Goal: Task Accomplishment & Management: Manage account settings

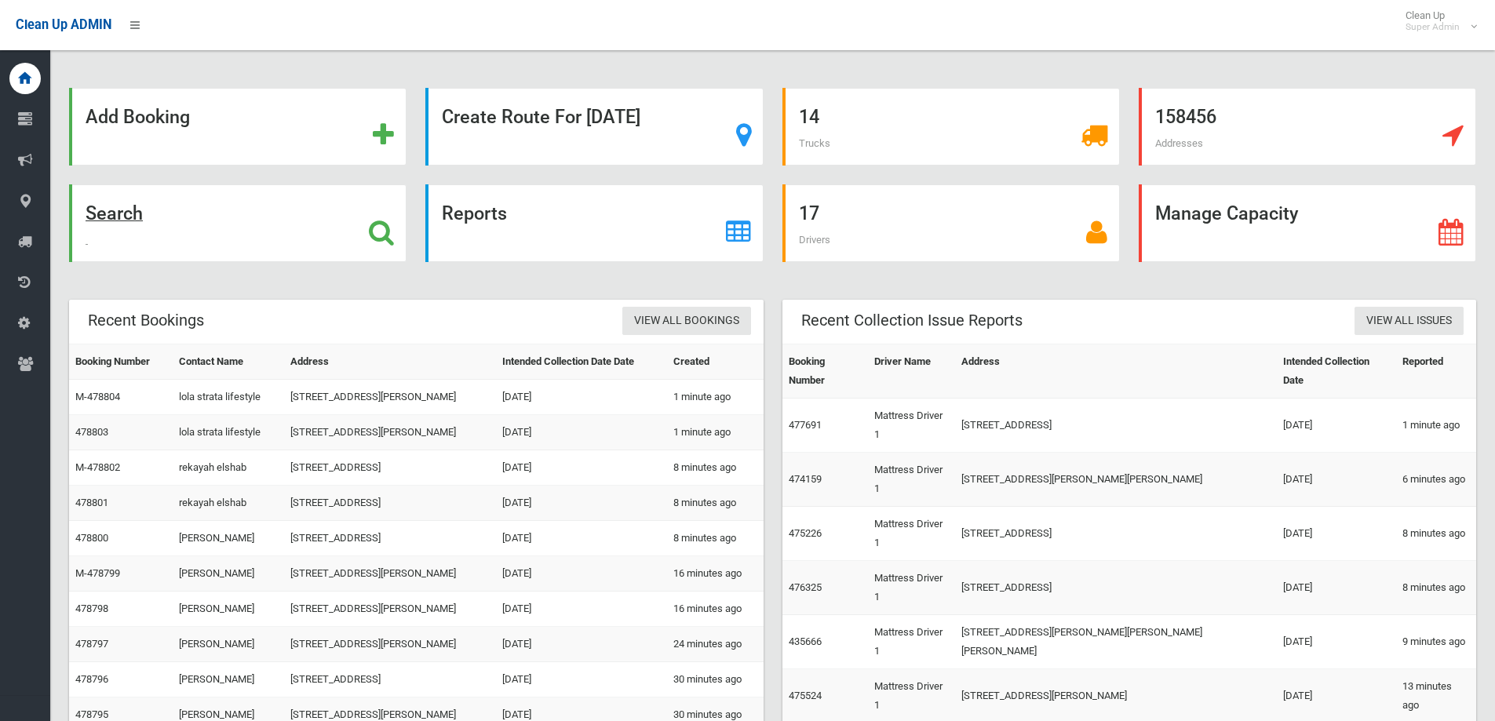
click at [385, 225] on icon at bounding box center [381, 232] width 25 height 27
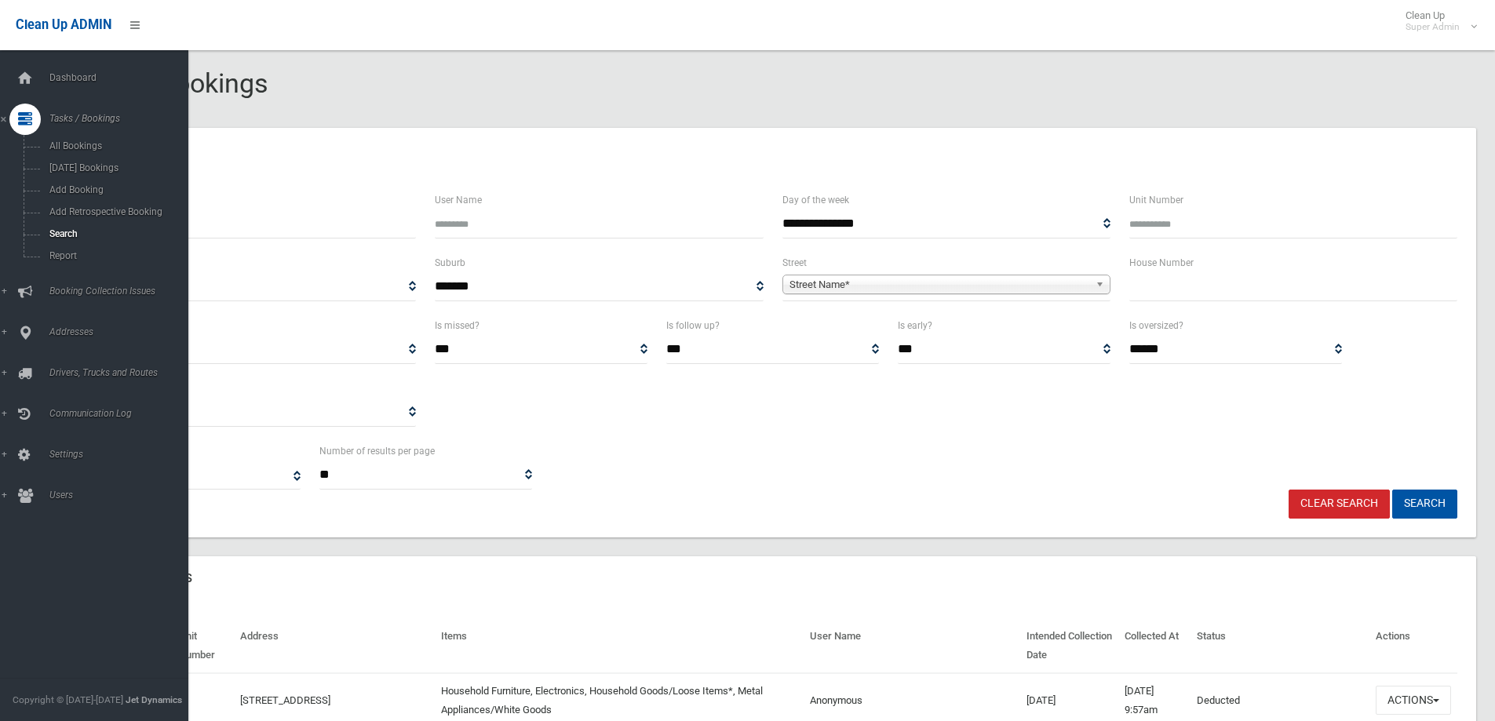
select select
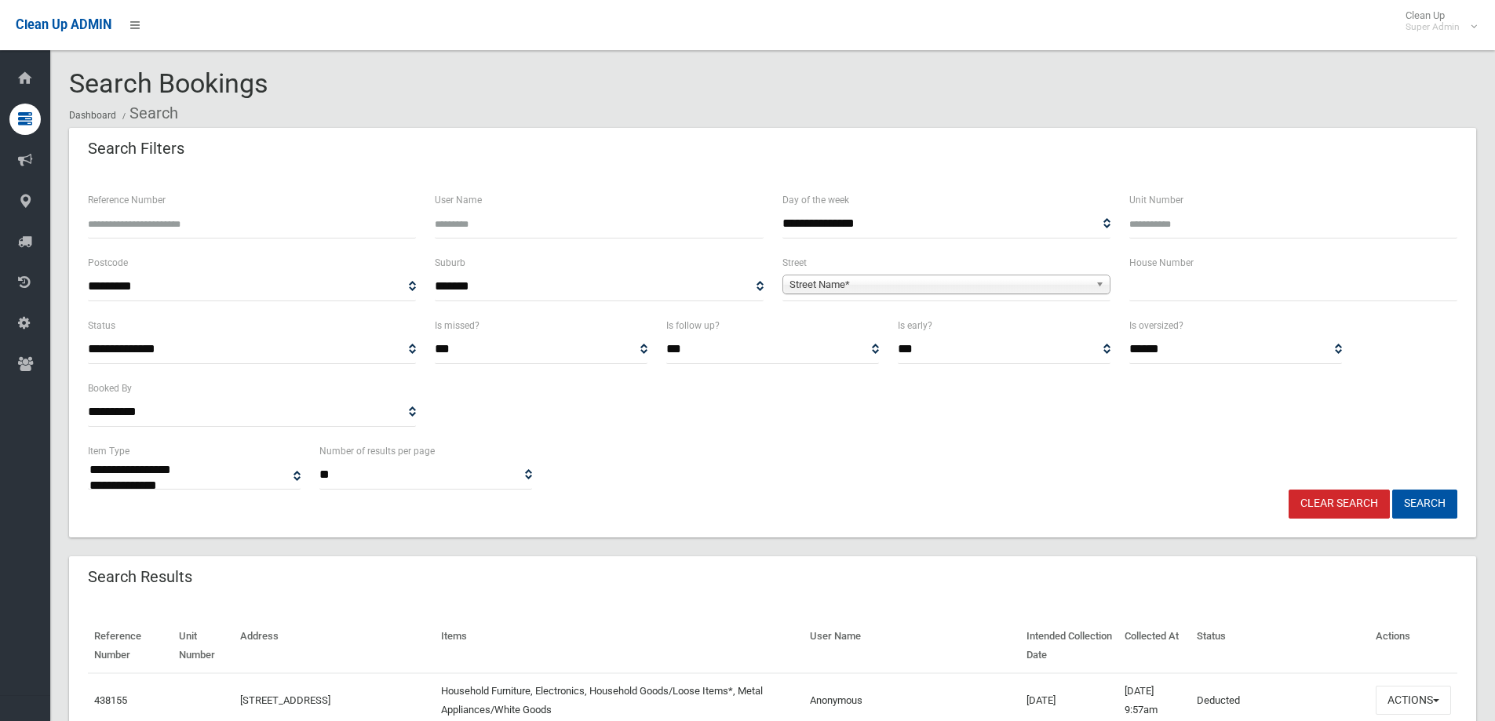
click at [254, 231] on input "Reference Number" at bounding box center [252, 224] width 328 height 29
type input "******"
click at [1392, 490] on button "Search" at bounding box center [1424, 504] width 65 height 29
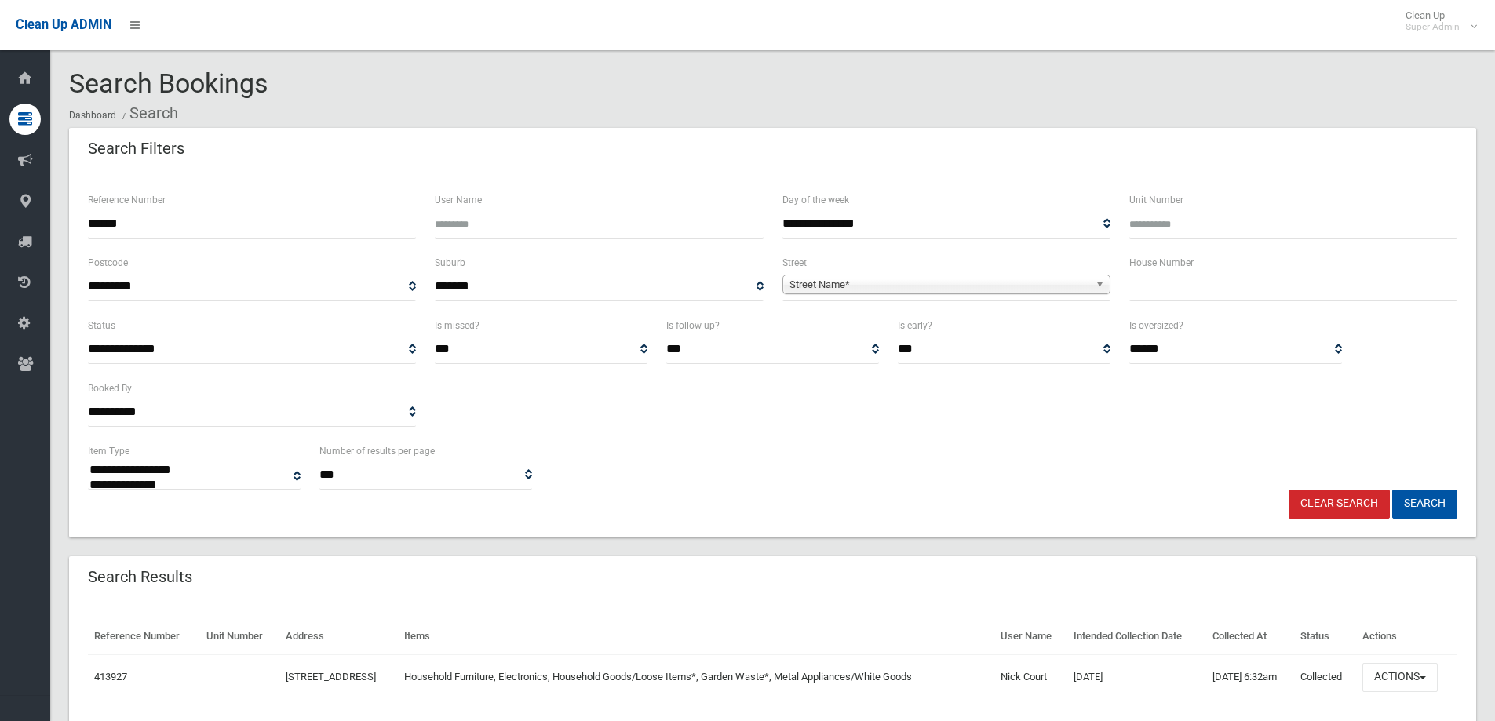
select select
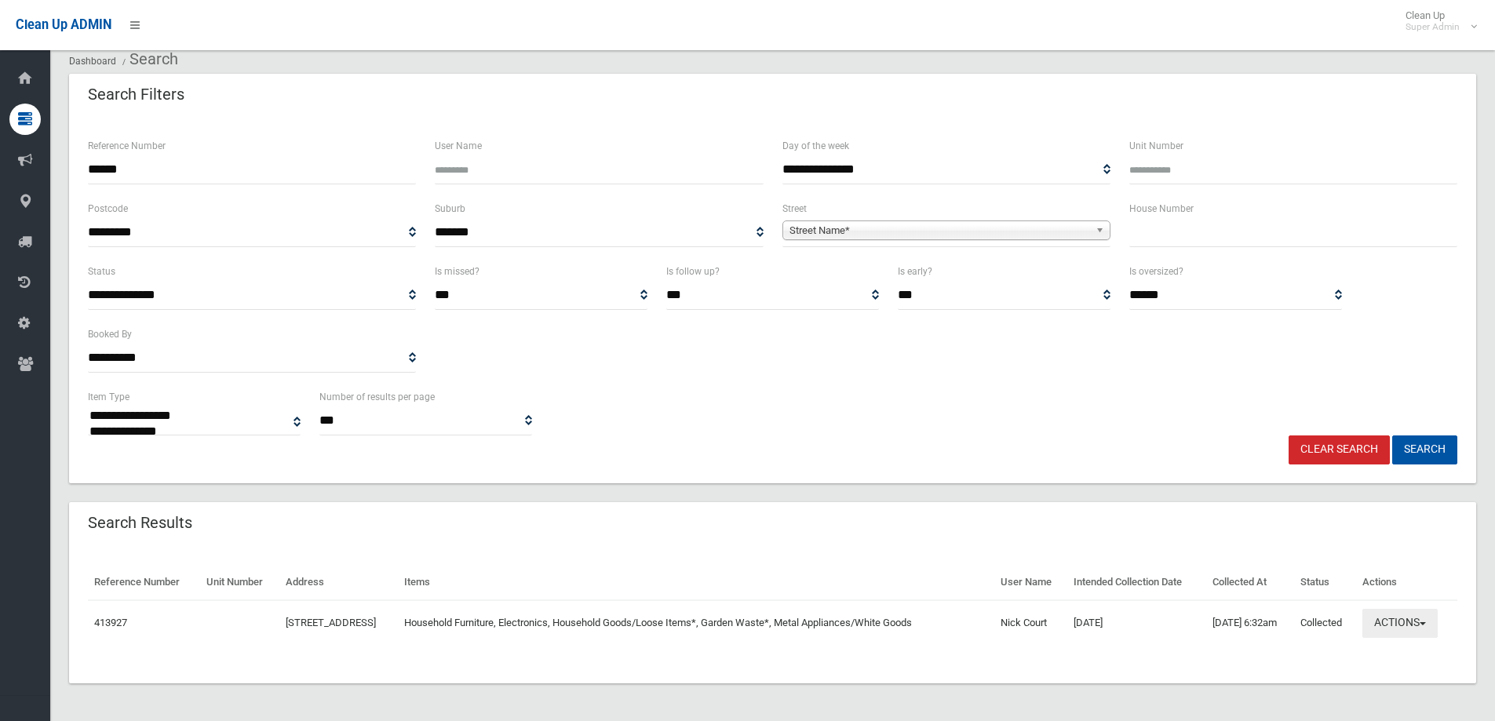
click at [1411, 622] on button "Actions" at bounding box center [1399, 623] width 75 height 29
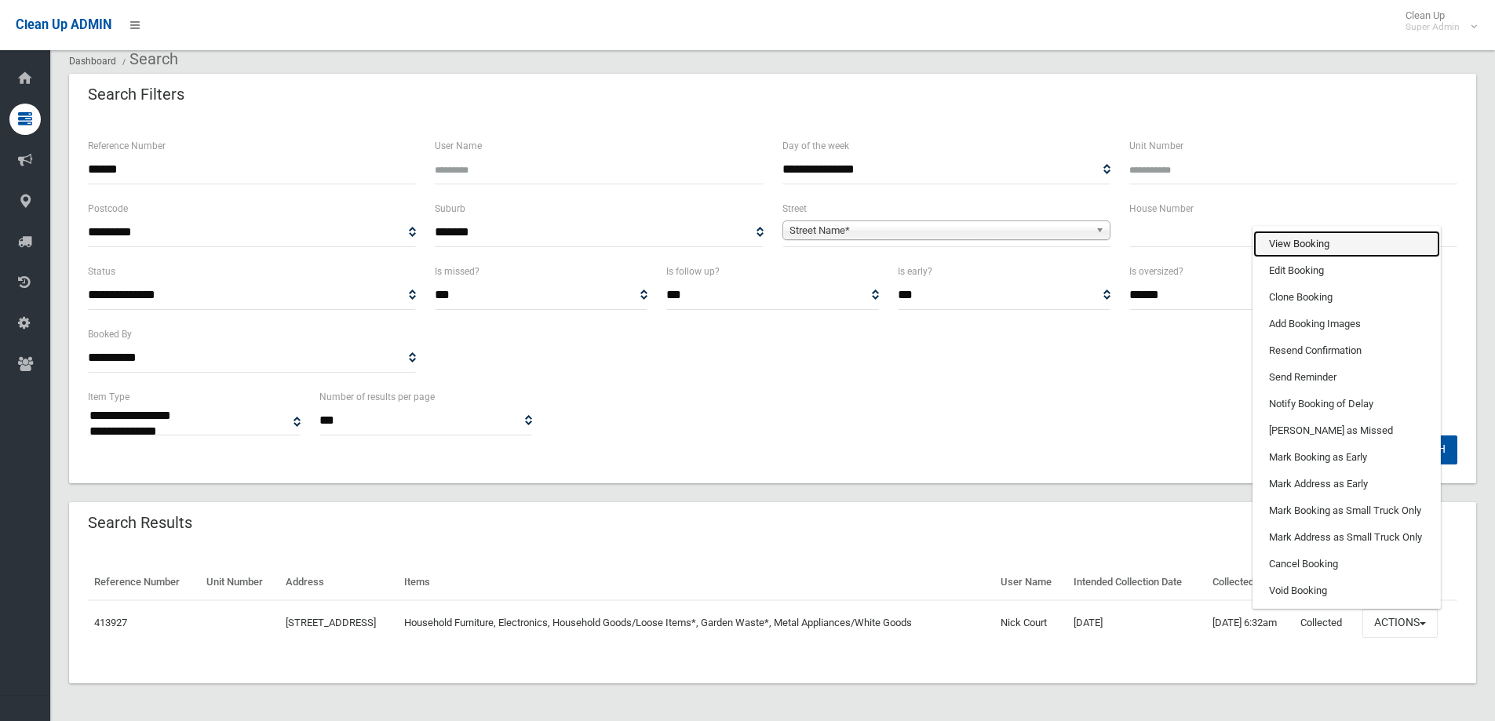
click at [1310, 242] on link "View Booking" at bounding box center [1346, 244] width 187 height 27
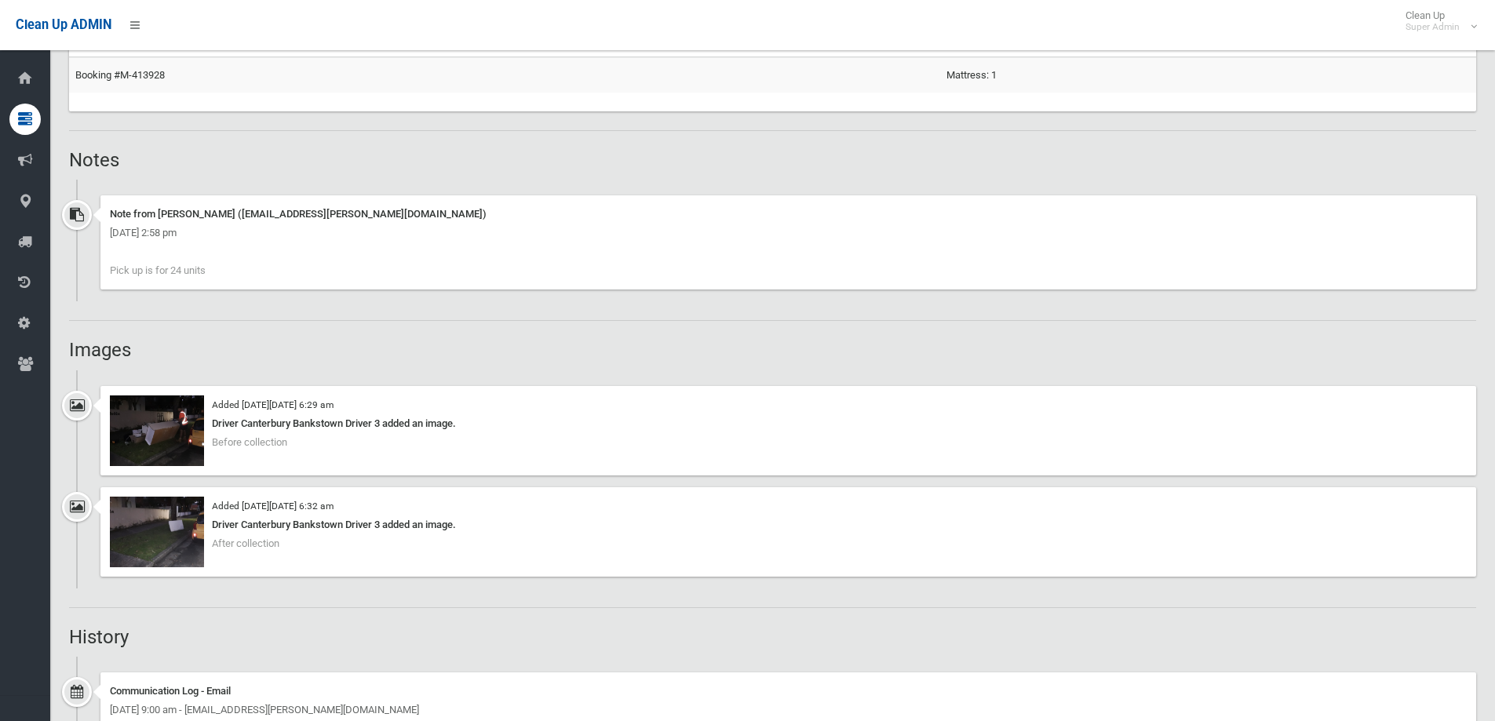
scroll to position [1099, 0]
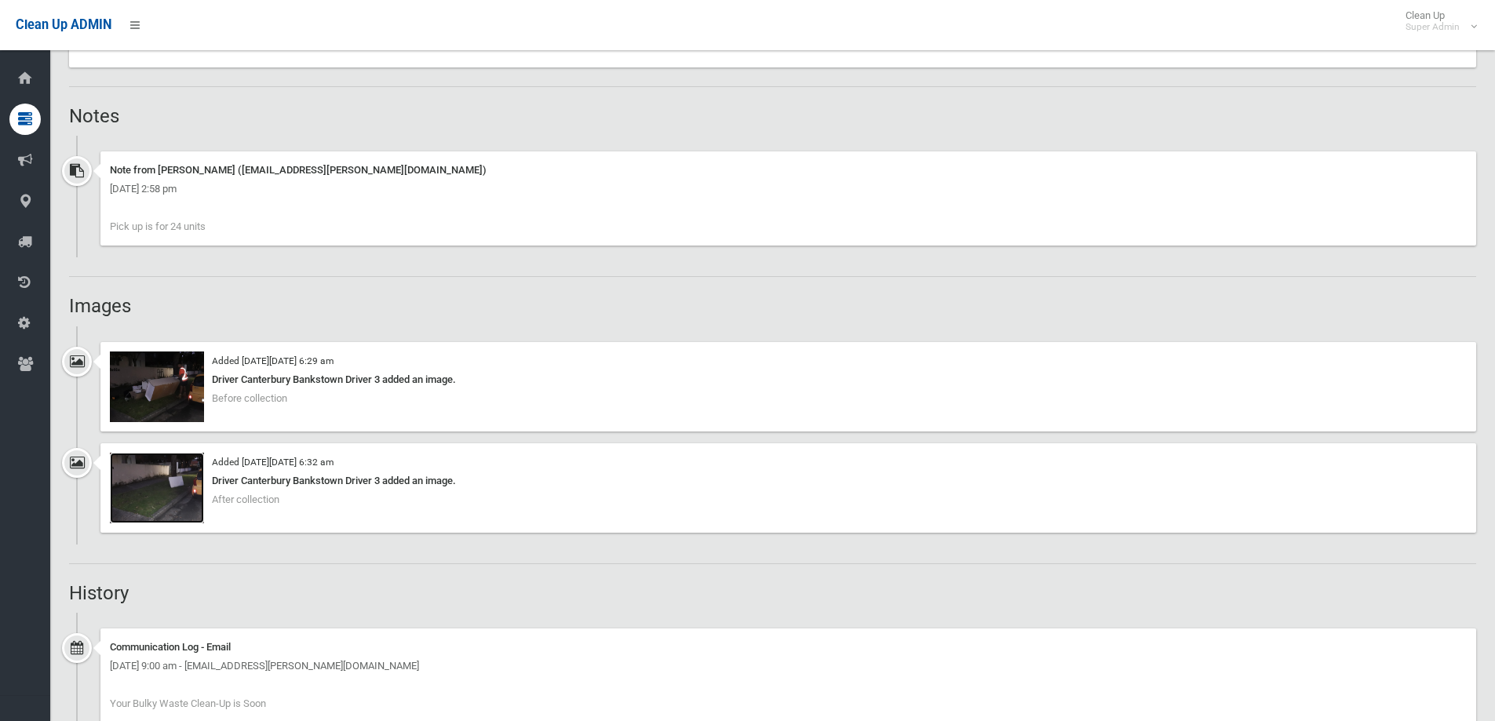
click at [191, 483] on img at bounding box center [157, 488] width 94 height 71
click at [180, 395] on img at bounding box center [157, 387] width 94 height 71
click at [166, 476] on img at bounding box center [157, 488] width 94 height 71
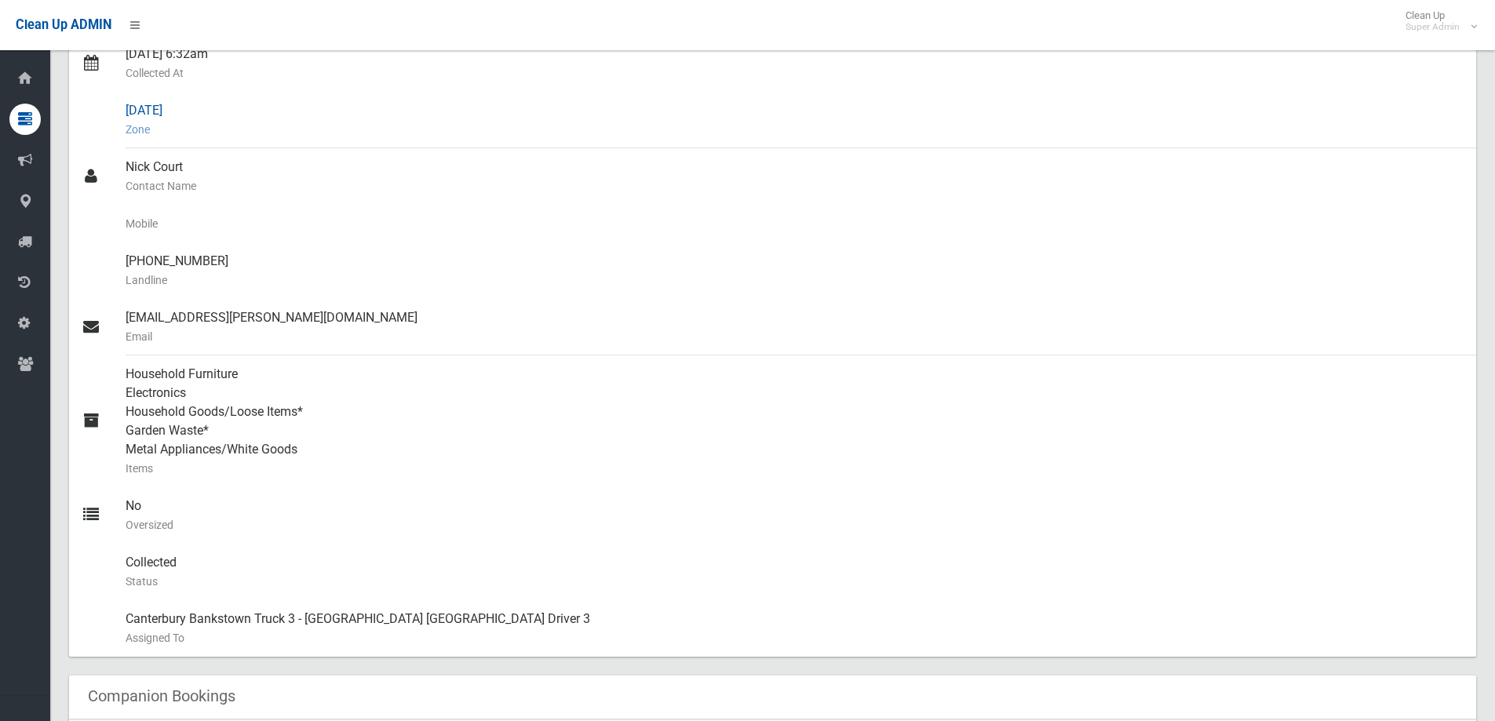
scroll to position [706, 0]
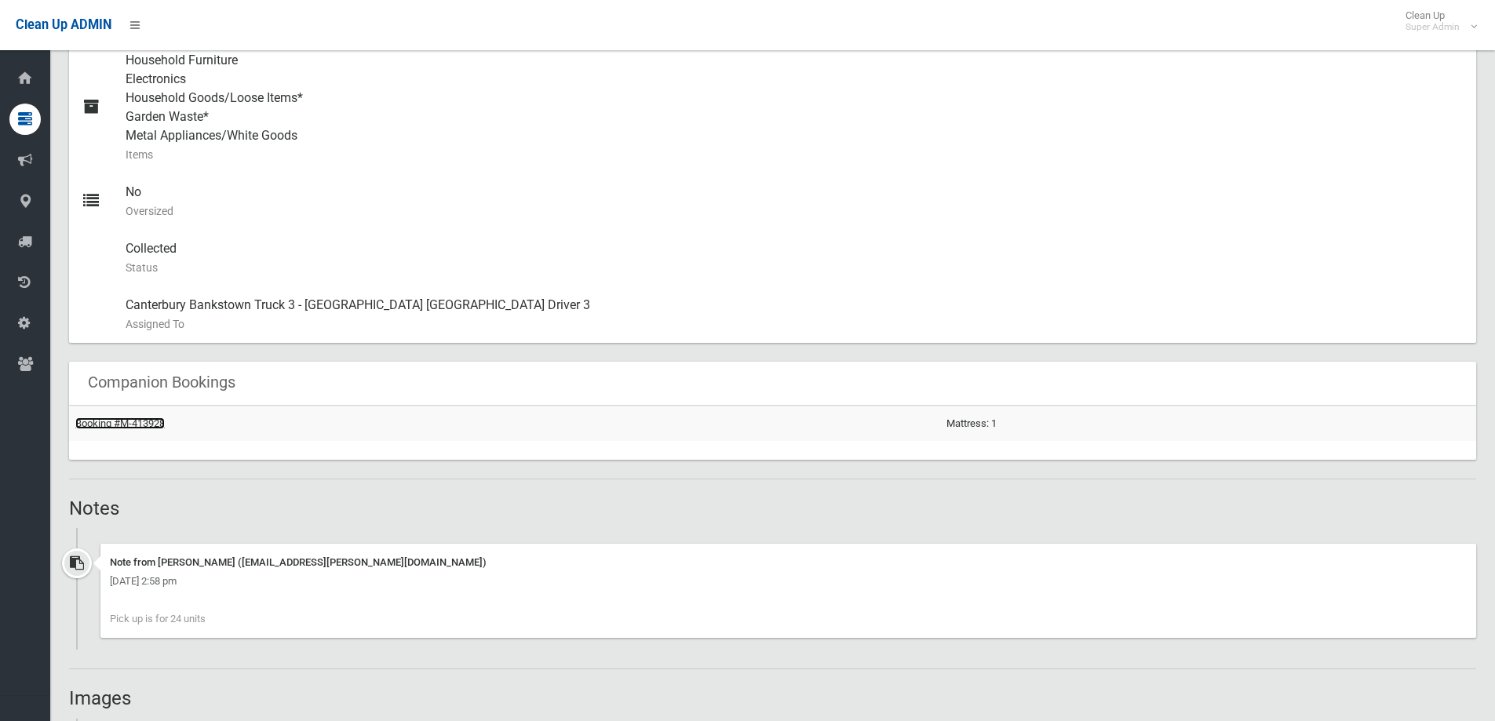
click at [139, 420] on link "Booking #M-413928" at bounding box center [119, 424] width 89 height 12
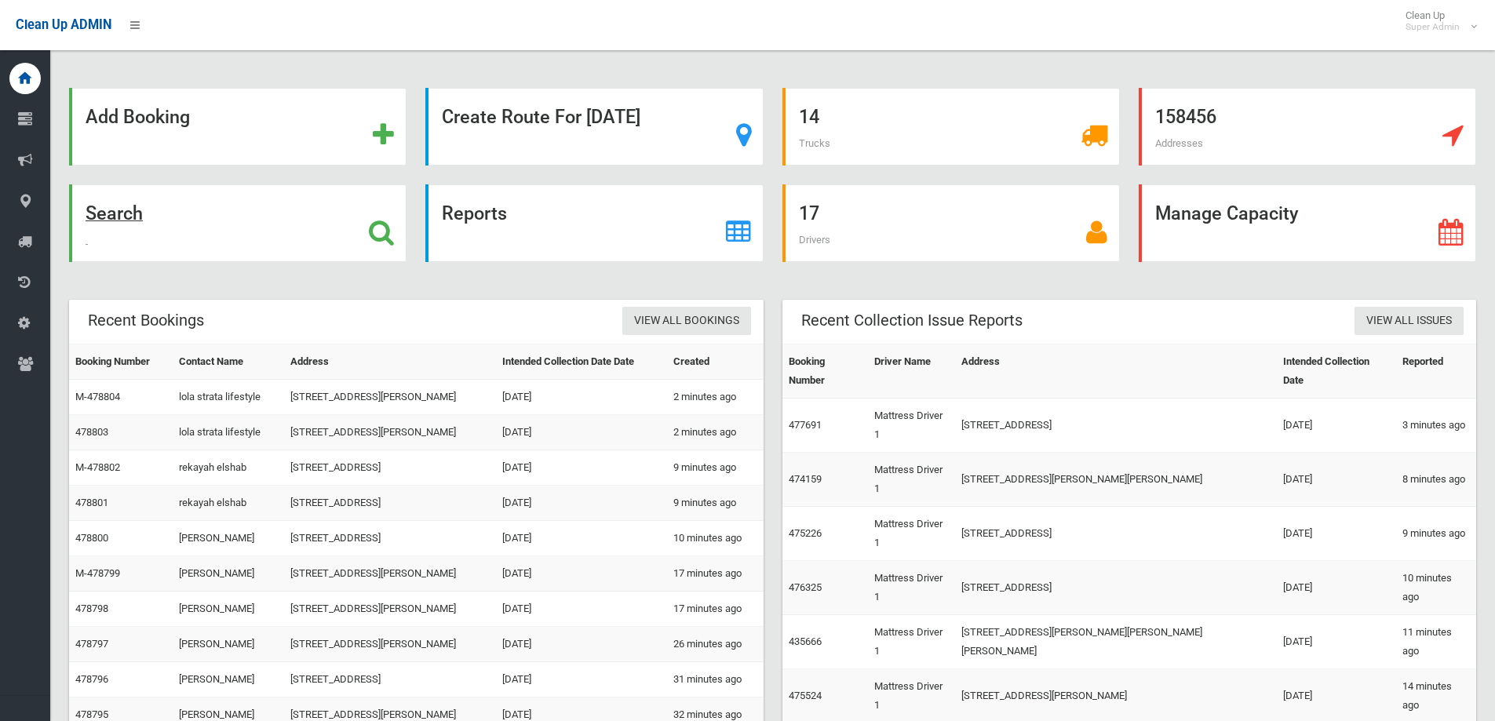
click at [380, 245] on icon at bounding box center [381, 232] width 25 height 27
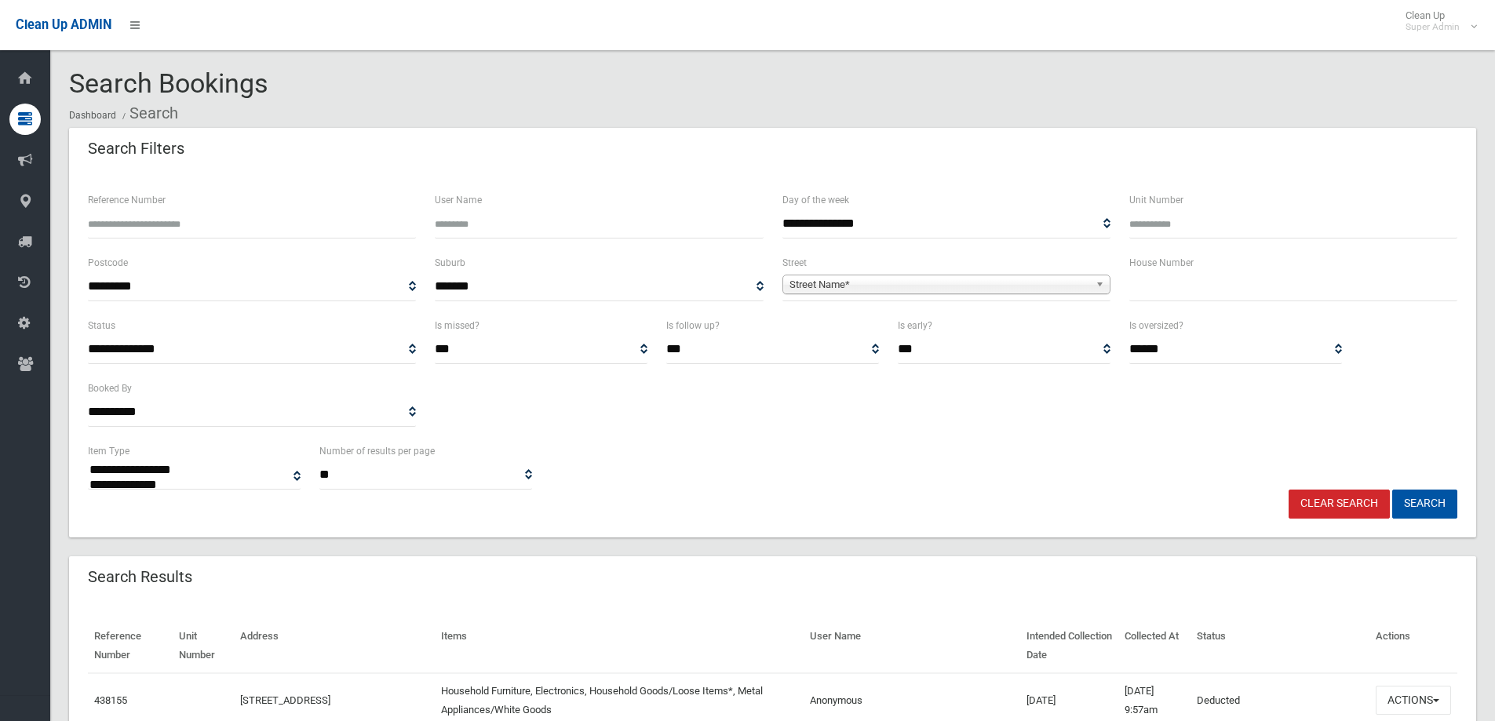
select select
click at [1173, 284] on input "text" at bounding box center [1293, 286] width 328 height 29
click at [1212, 303] on div "House Number" at bounding box center [1293, 284] width 347 height 63
click at [1143, 280] on input "text" at bounding box center [1293, 286] width 328 height 29
type input "*****"
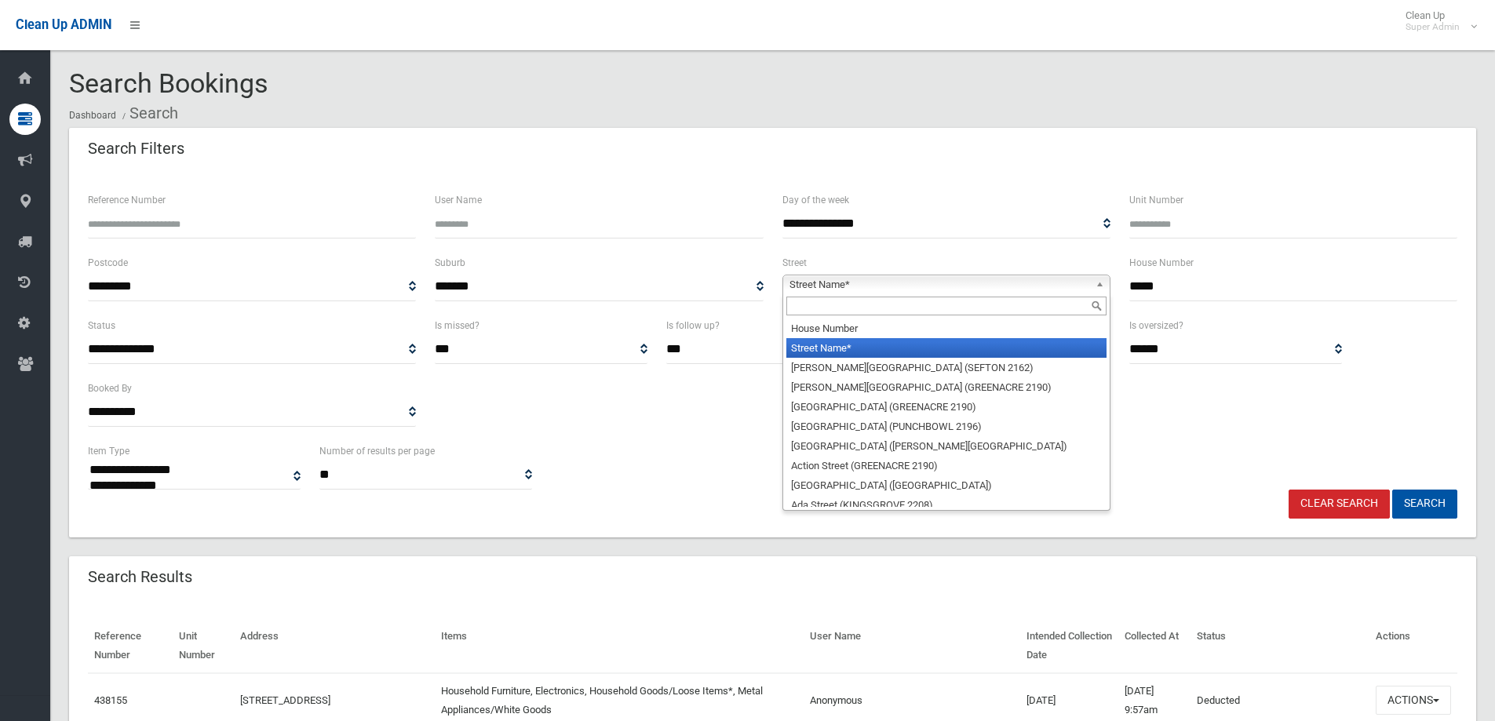
click at [884, 278] on span "Street Name*" at bounding box center [939, 284] width 300 height 19
click at [821, 301] on input "text" at bounding box center [946, 306] width 320 height 19
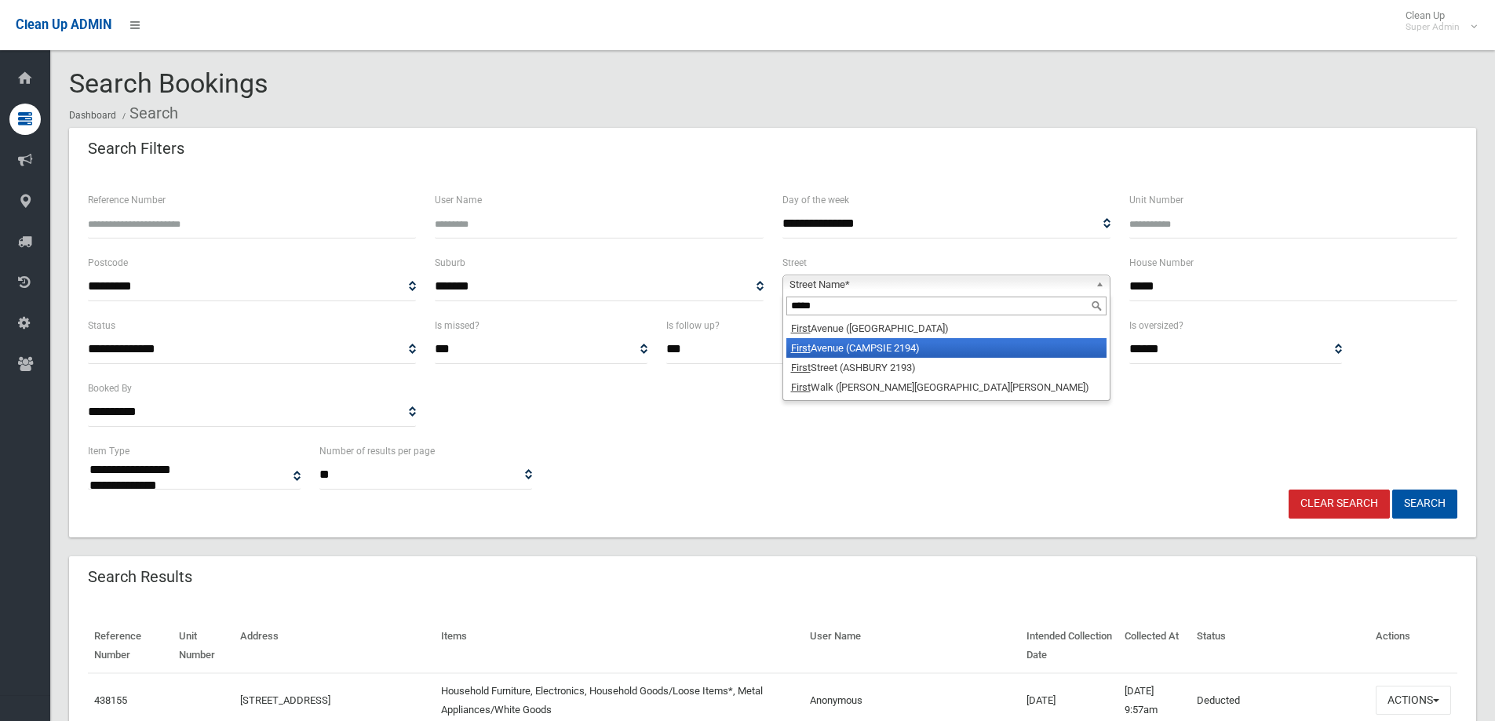
type input "*****"
click at [871, 347] on li "First Avenue (CAMPSIE 2194)" at bounding box center [946, 348] width 320 height 20
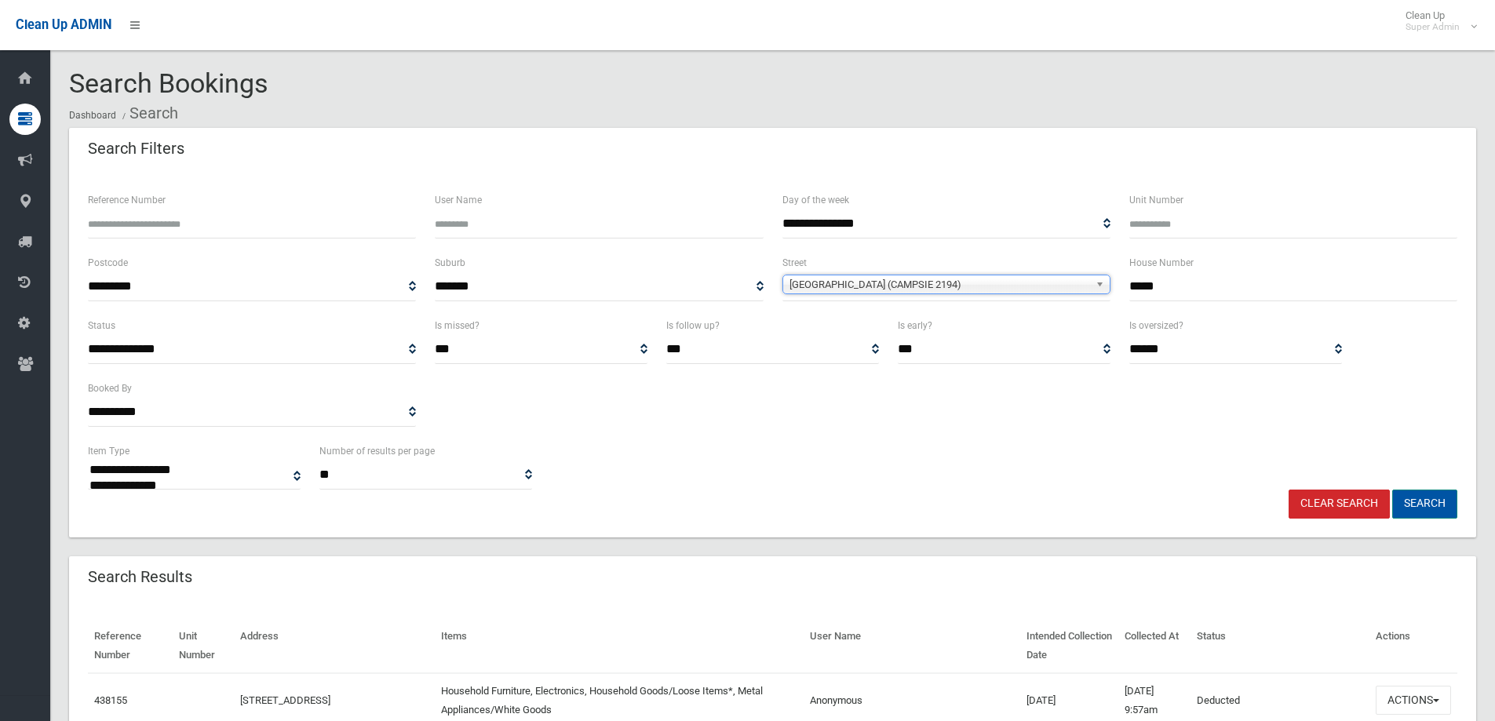
click at [1434, 507] on button "Search" at bounding box center [1424, 504] width 65 height 29
select select
click at [1001, 471] on div "**********" at bounding box center [772, 466] width 1388 height 48
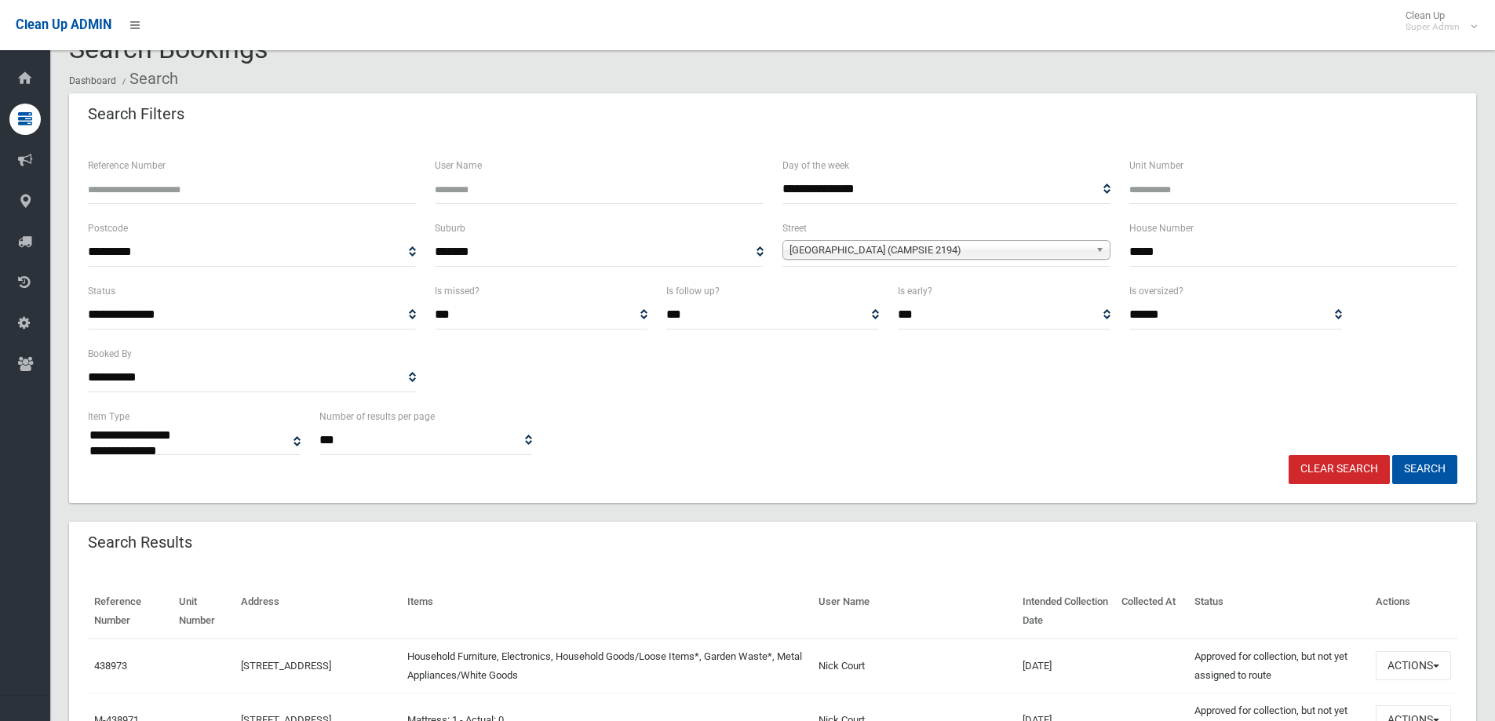
scroll to position [392, 0]
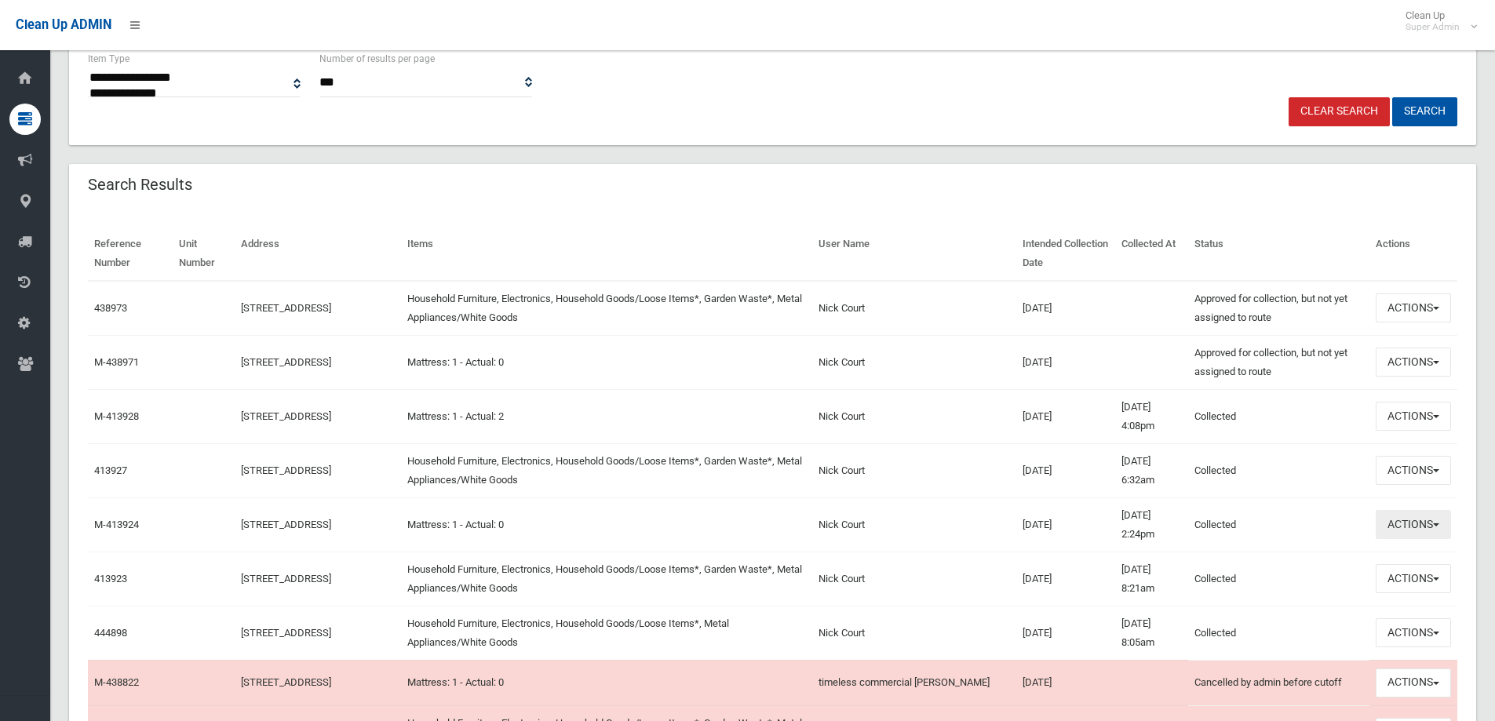
click at [1408, 525] on button "Actions" at bounding box center [1413, 524] width 75 height 29
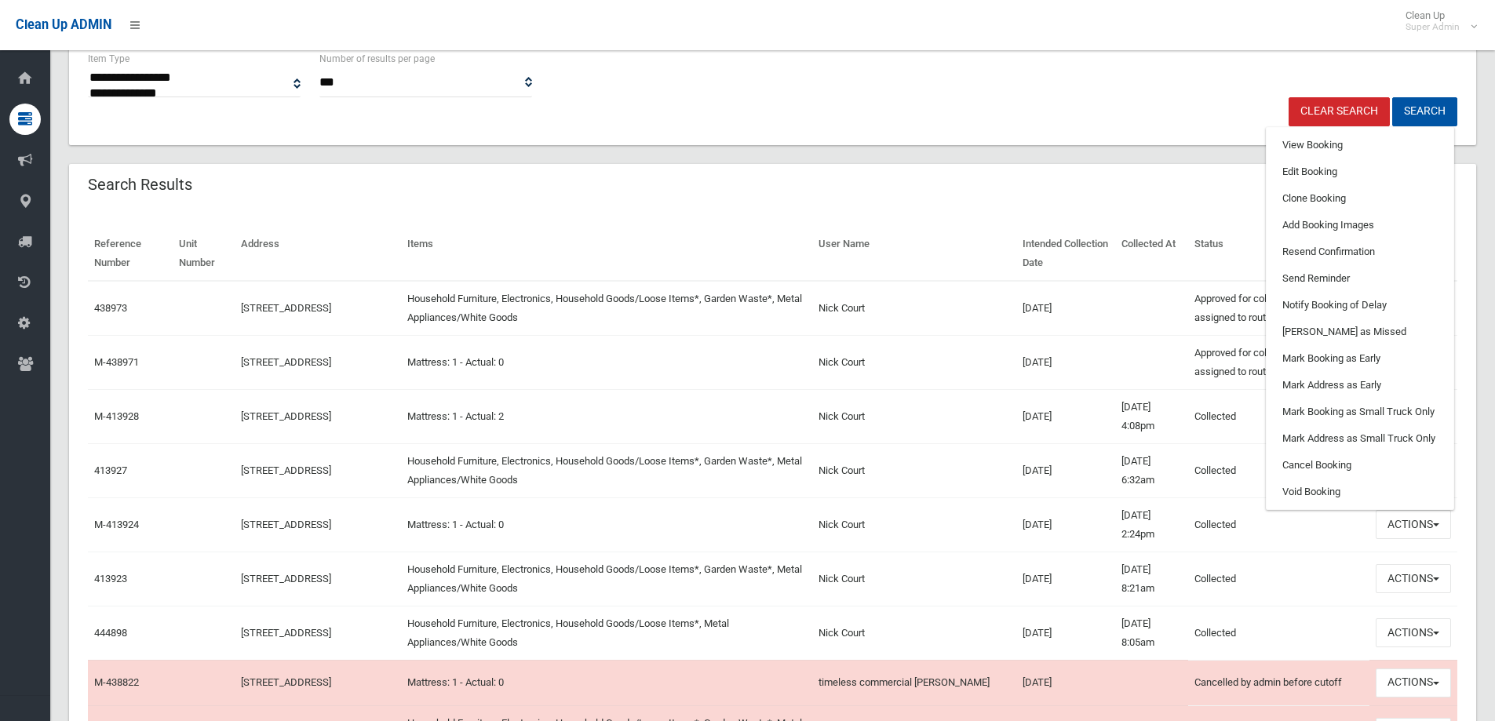
click at [895, 229] on th "User Name" at bounding box center [914, 254] width 204 height 54
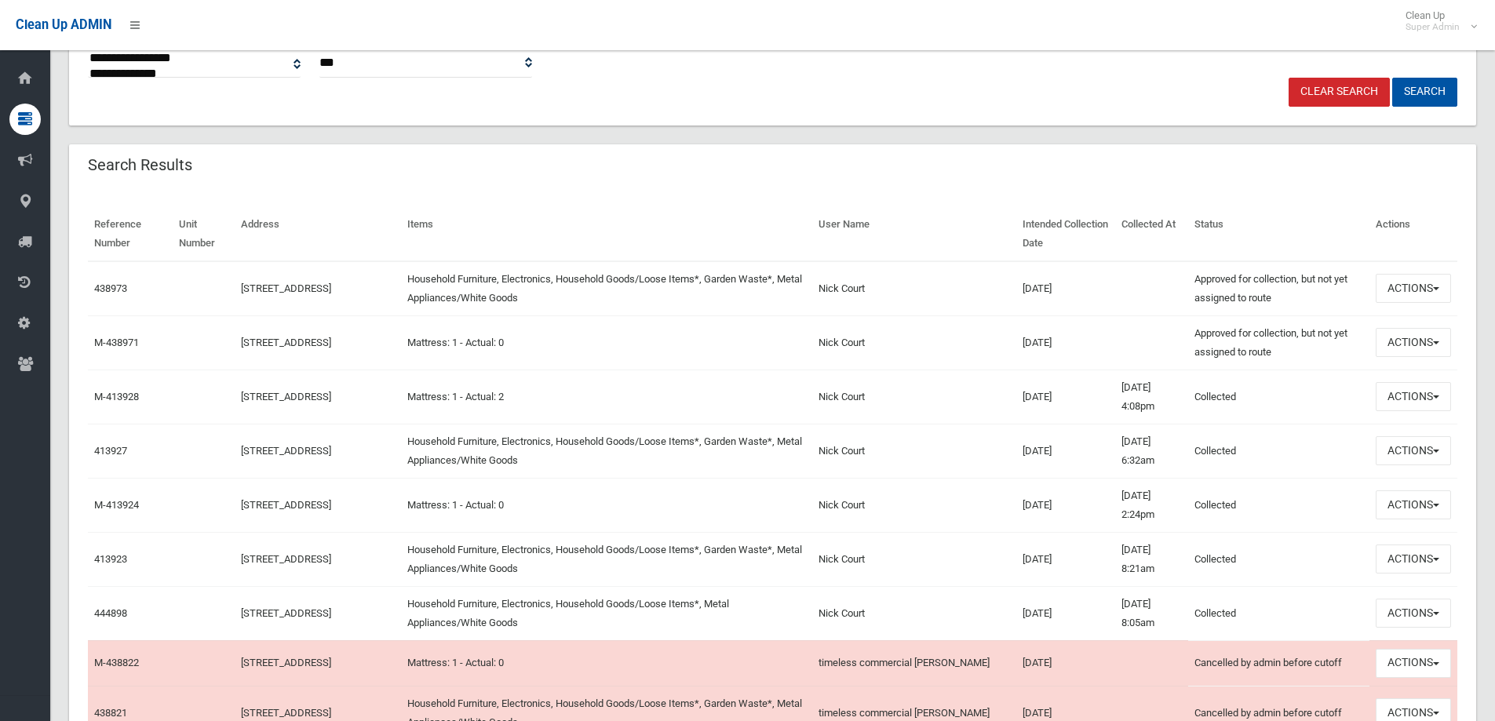
scroll to position [471, 0]
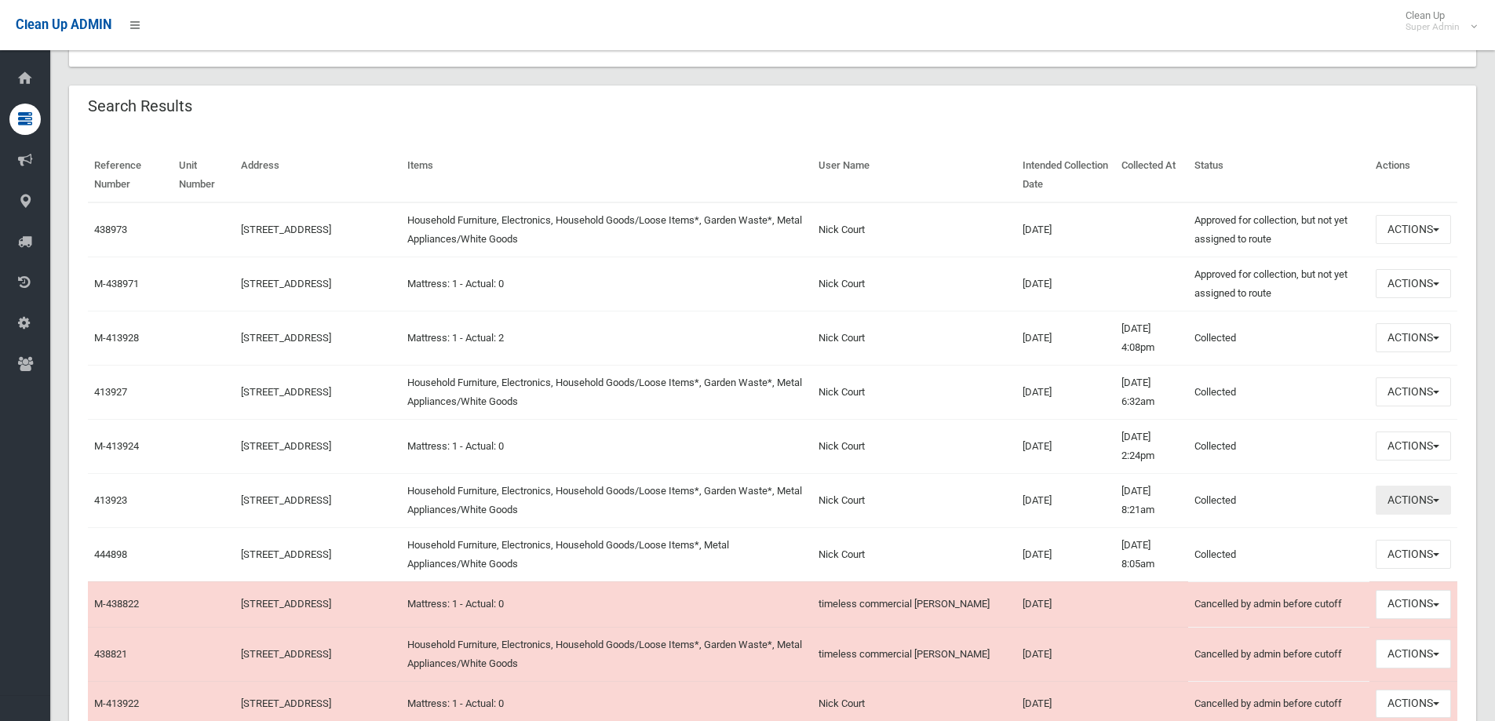
click at [1409, 500] on button "Actions" at bounding box center [1413, 500] width 75 height 29
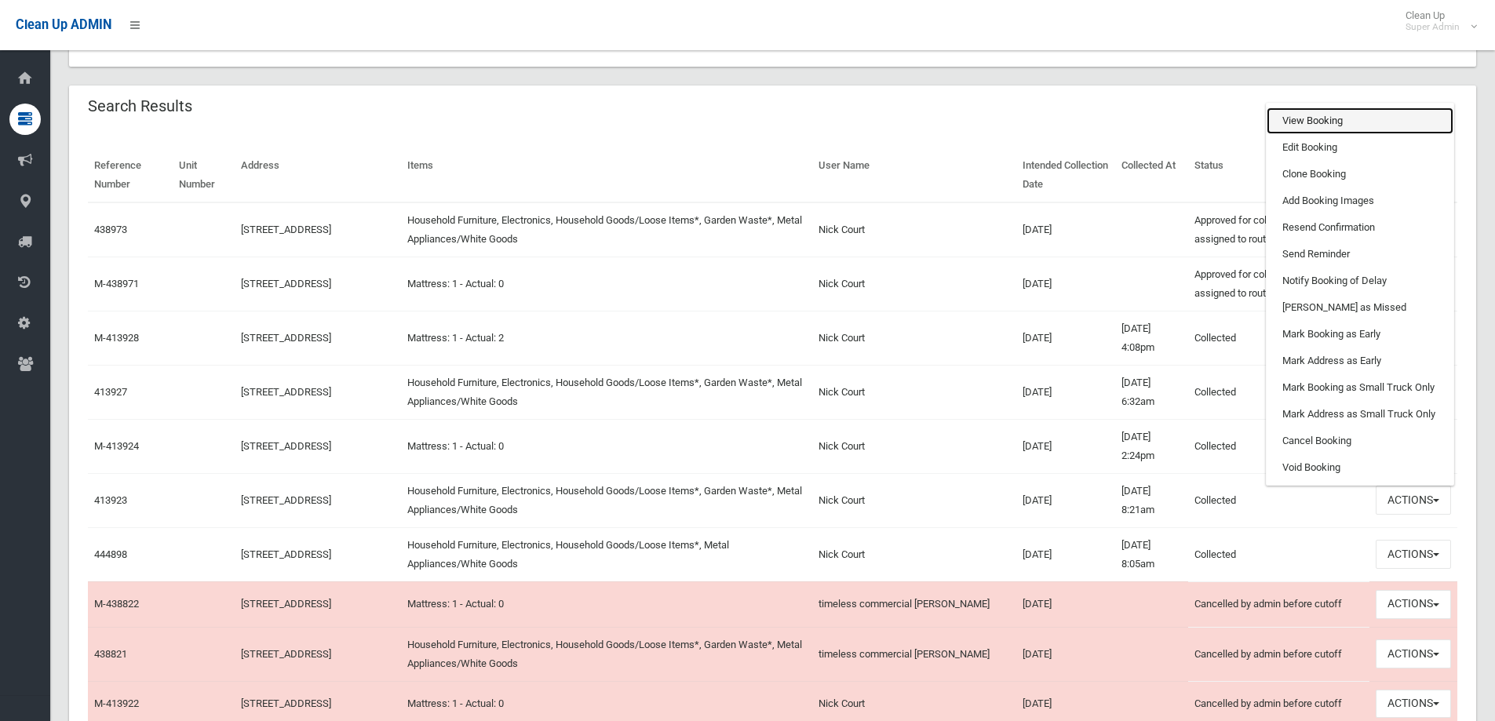
click at [1314, 122] on link "View Booking" at bounding box center [1360, 121] width 187 height 27
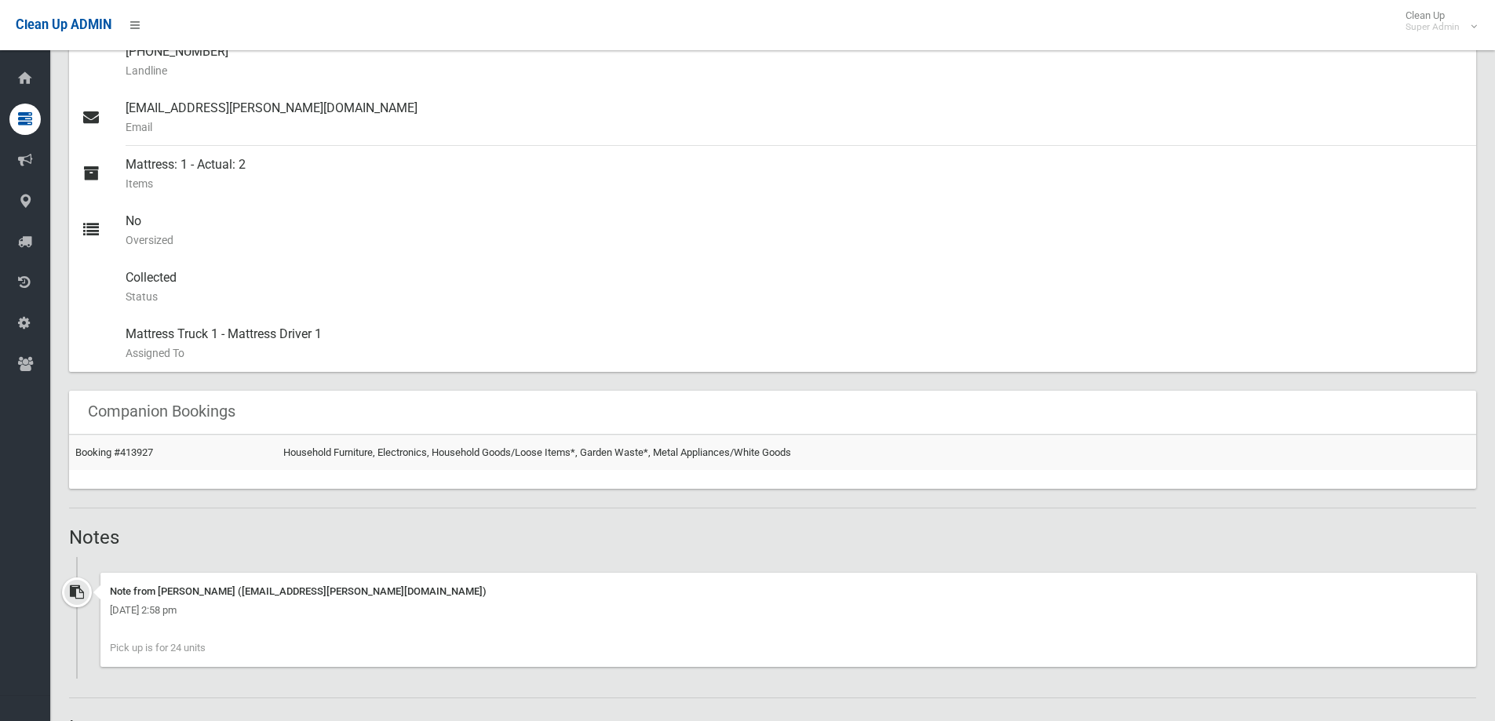
scroll to position [942, 0]
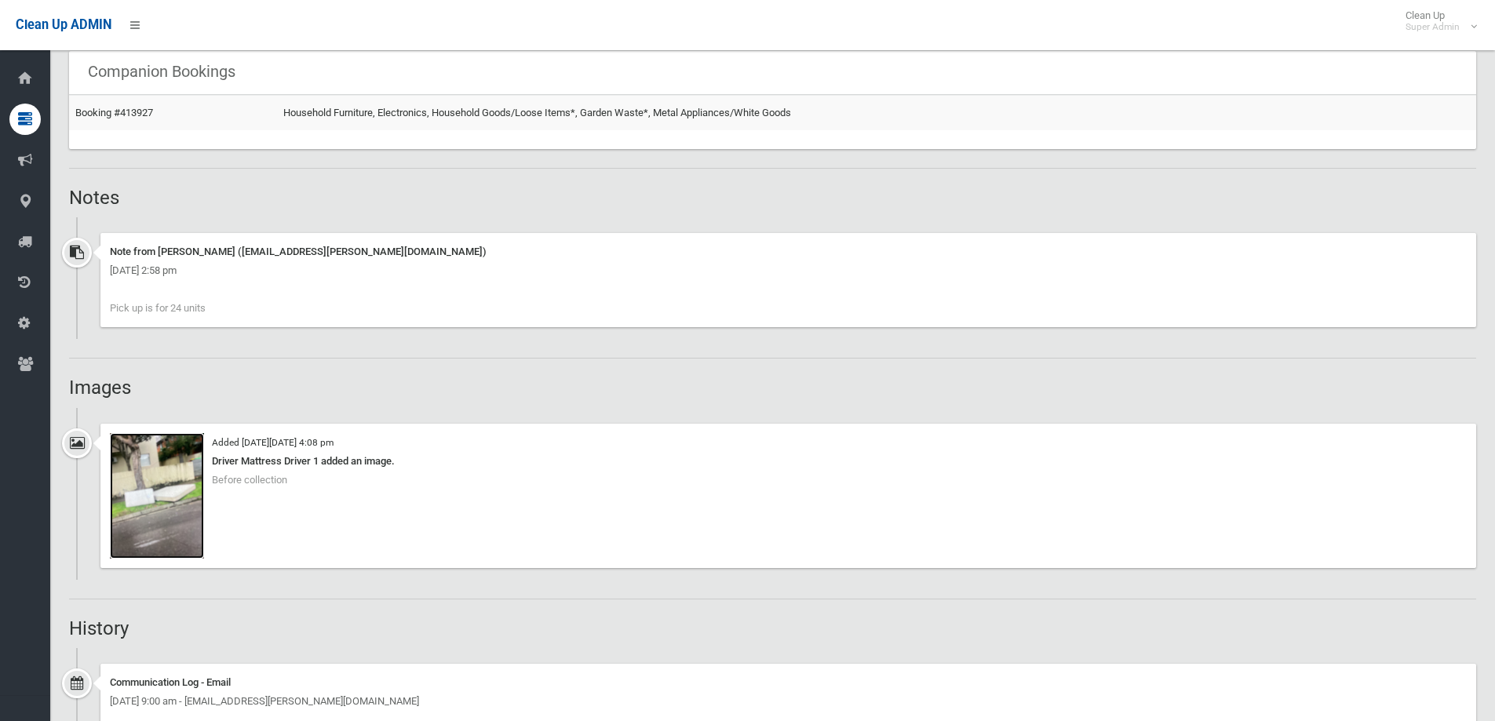
click at [137, 487] on img at bounding box center [157, 496] width 94 height 126
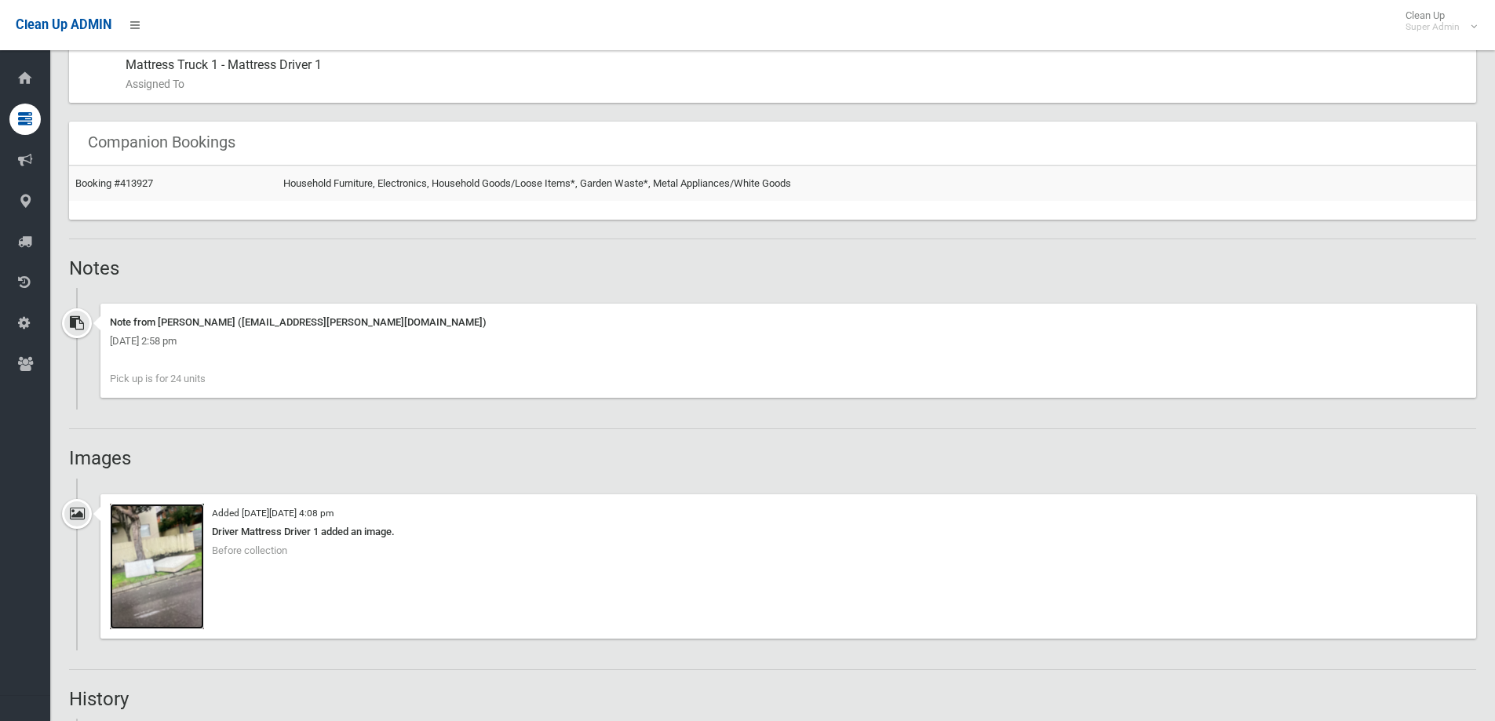
scroll to position [838, 0]
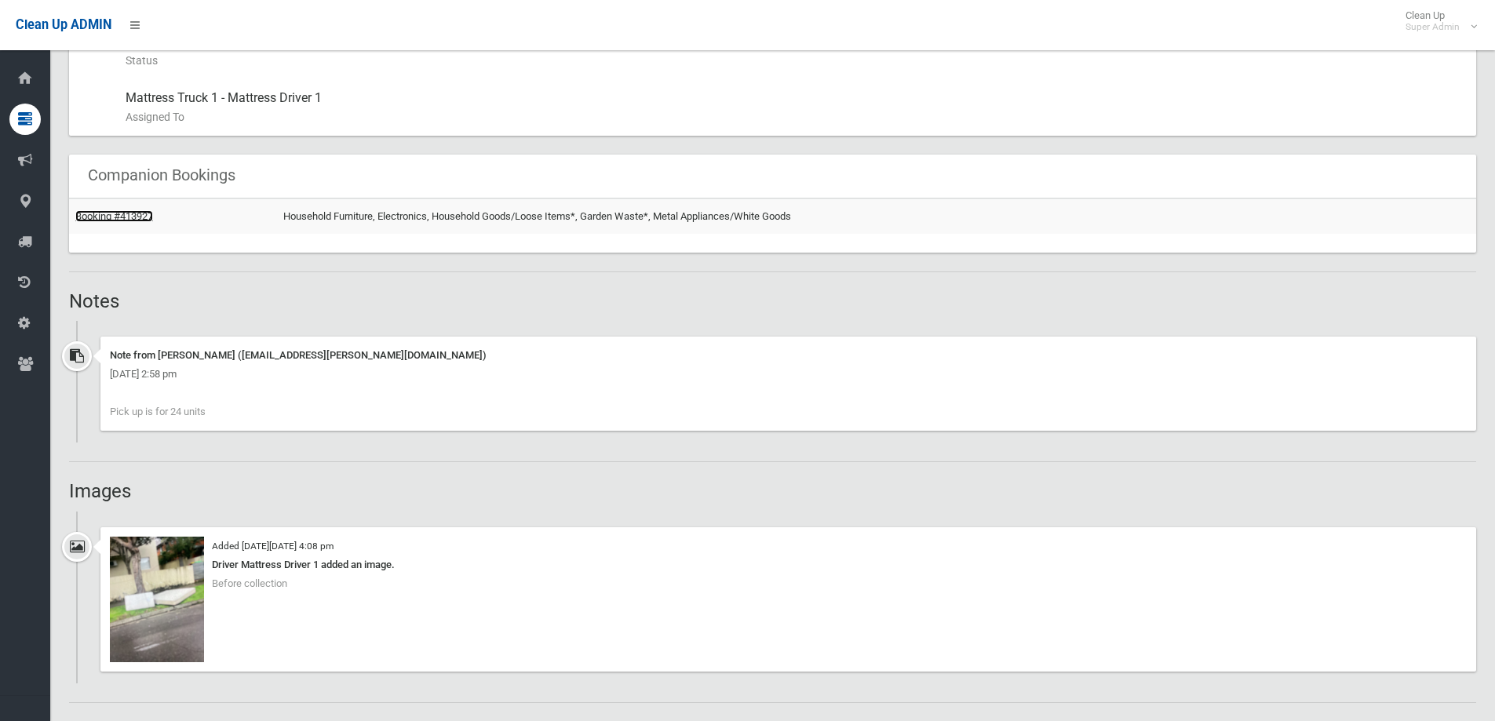
click at [125, 214] on link "Booking #413927" at bounding box center [114, 216] width 78 height 12
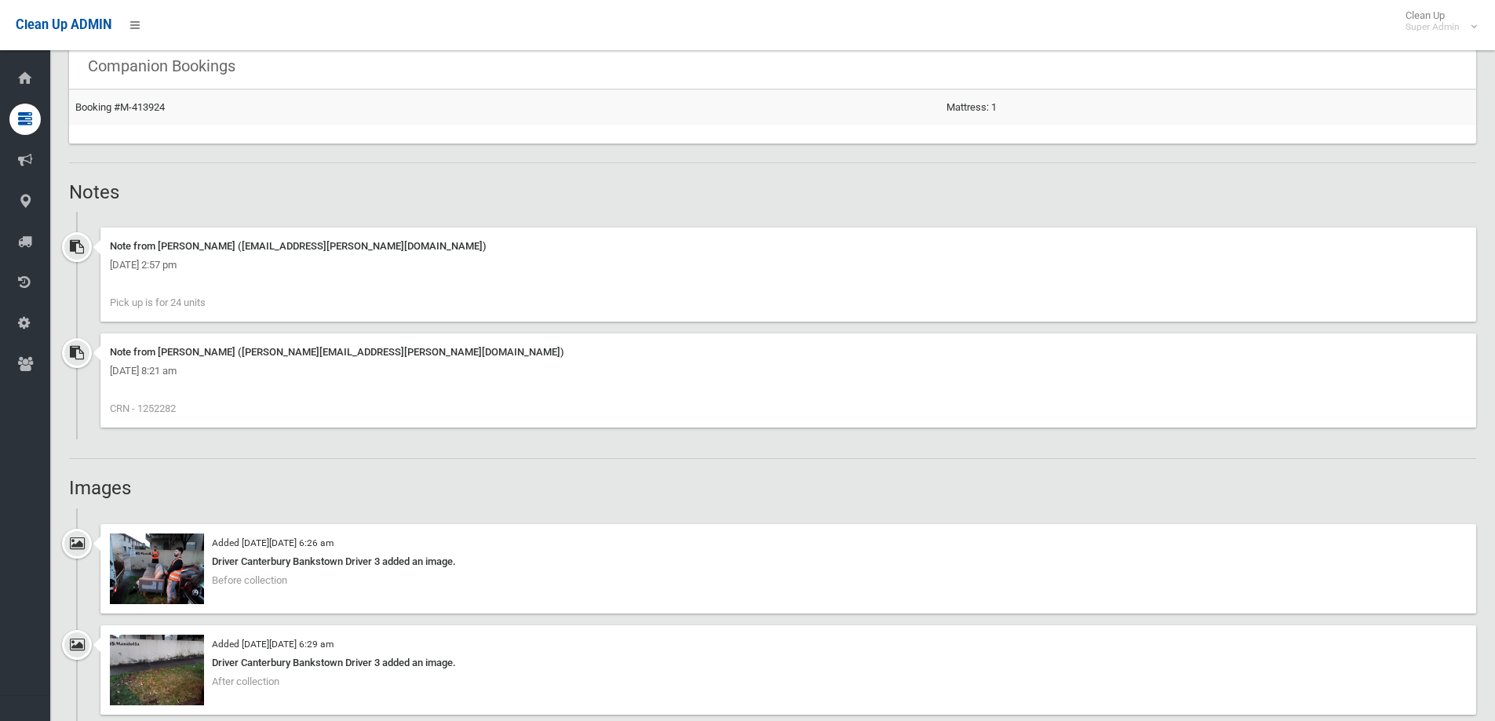
scroll to position [1256, 0]
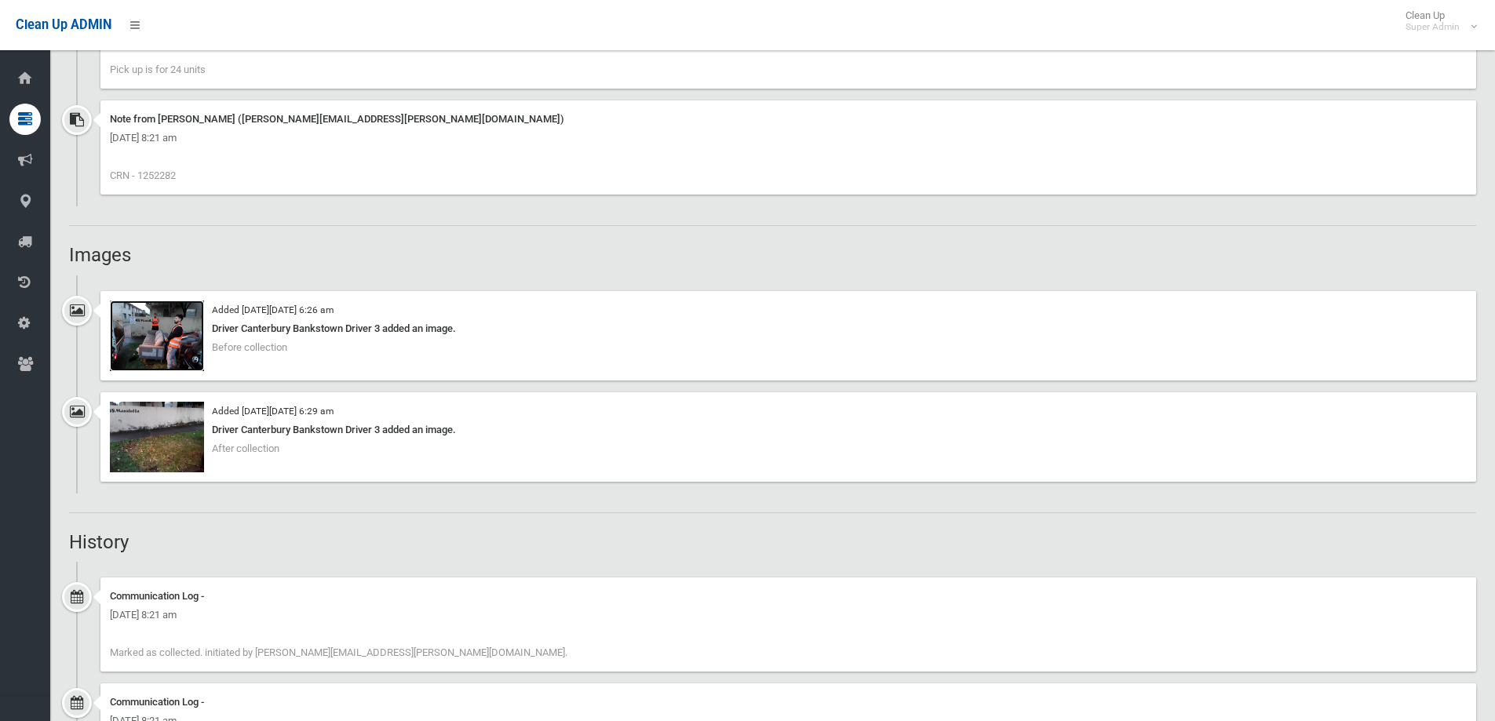
click at [162, 326] on img at bounding box center [157, 336] width 94 height 71
click at [171, 423] on img at bounding box center [157, 437] width 94 height 71
click at [161, 242] on div "Booking Details Actions View Booking Edit Booking Clone Booking Add Booking Ima…" at bounding box center [772, 110] width 1407 height 2417
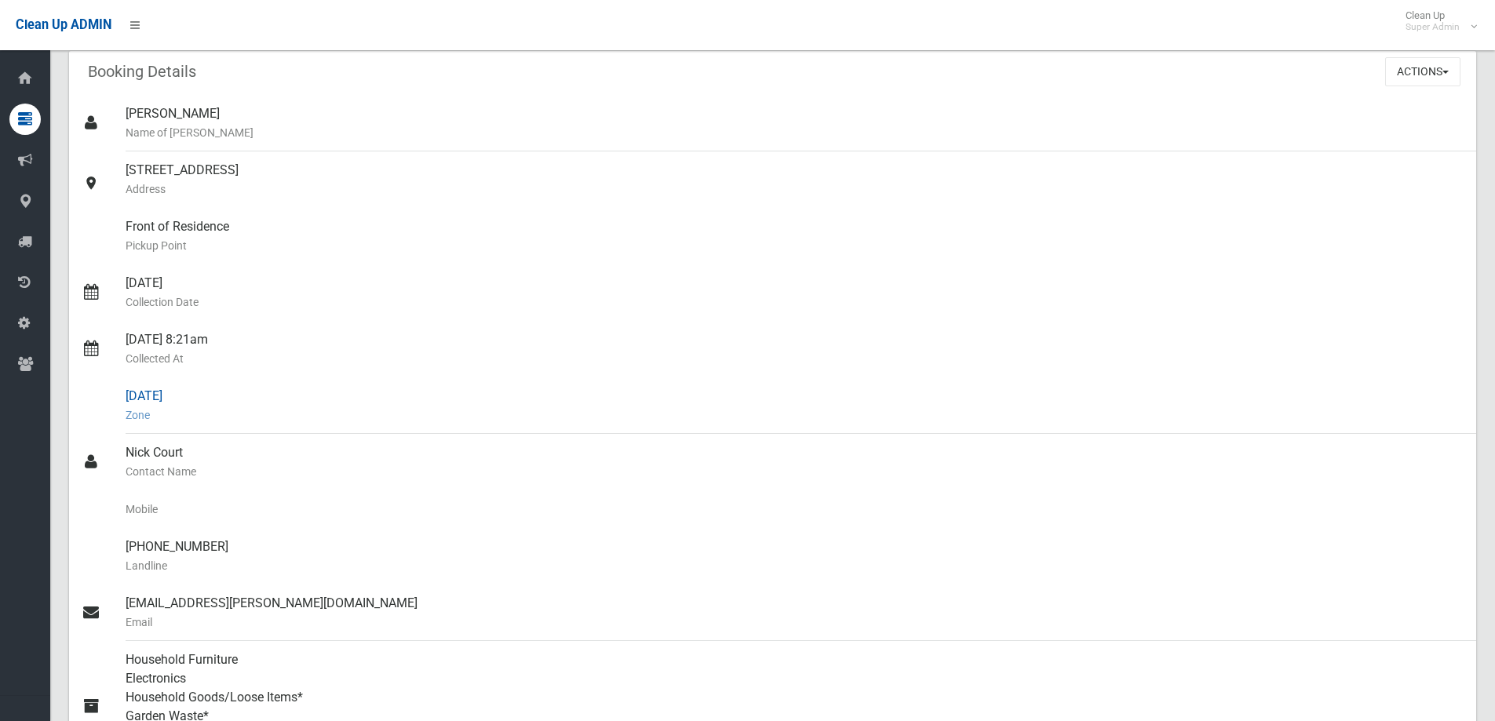
scroll to position [0, 0]
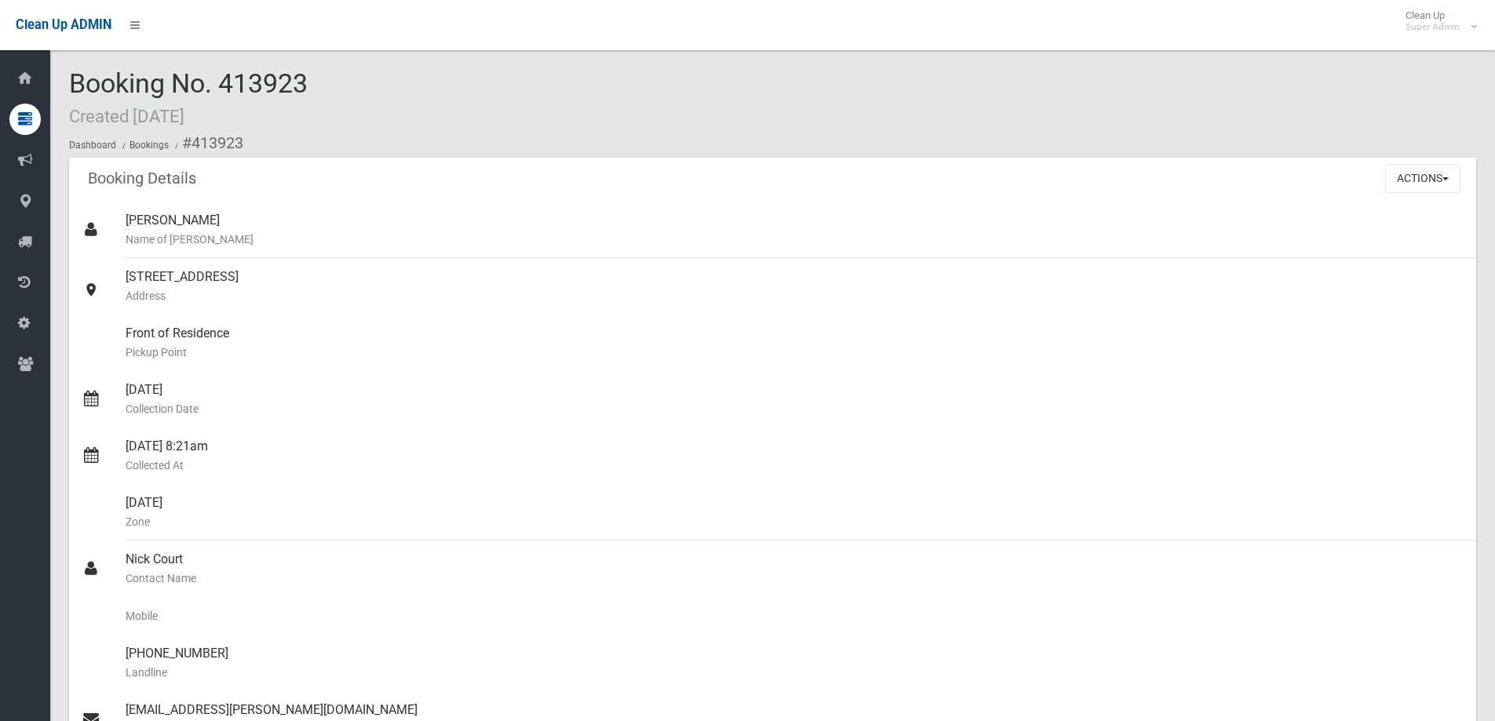
click at [306, 81] on span "Booking No. 413923 Created 18/10/2024" at bounding box center [188, 97] width 239 height 61
click at [396, 93] on div "Booking No. 413923 Created 18/10/2024 Dashboard Bookings #413923" at bounding box center [772, 113] width 1407 height 89
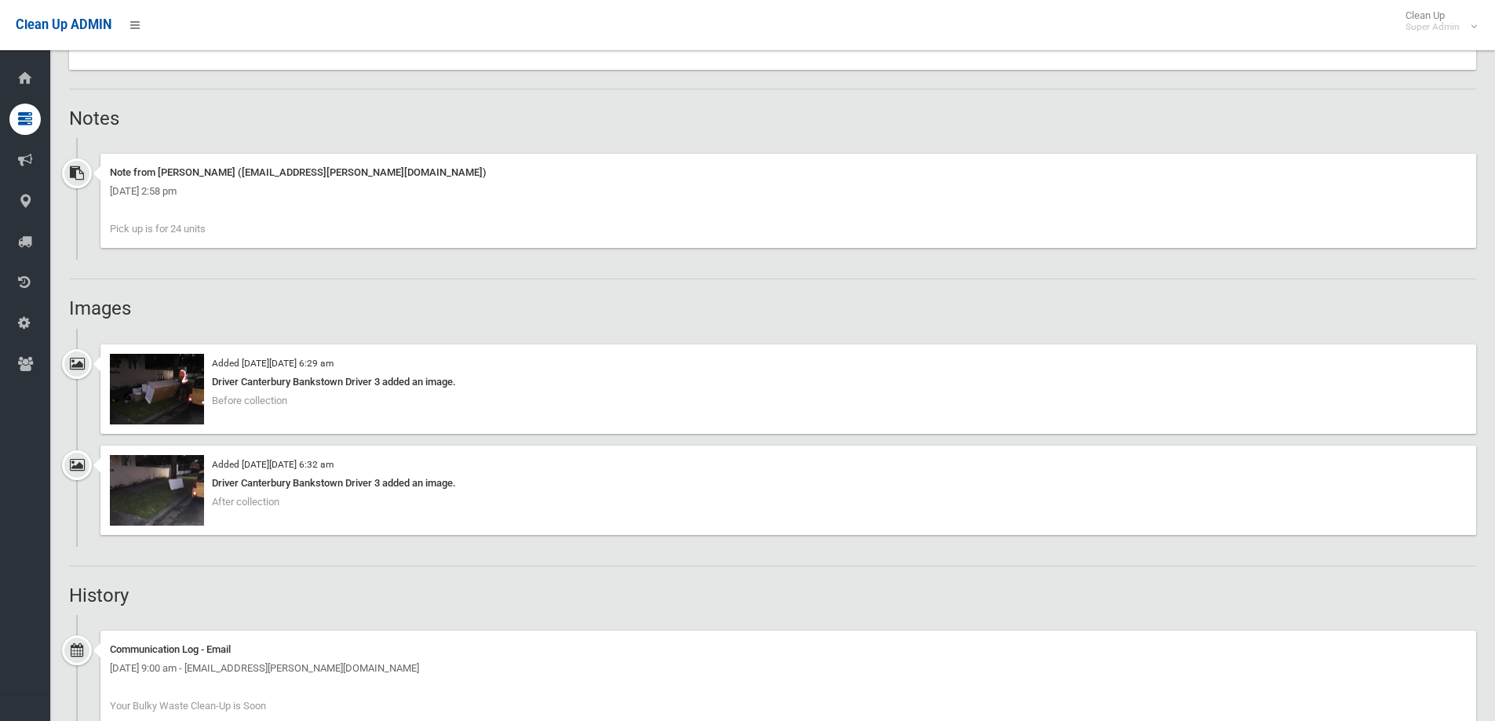
scroll to position [1099, 0]
click at [162, 381] on img at bounding box center [157, 387] width 94 height 71
click at [178, 392] on img at bounding box center [157, 387] width 94 height 71
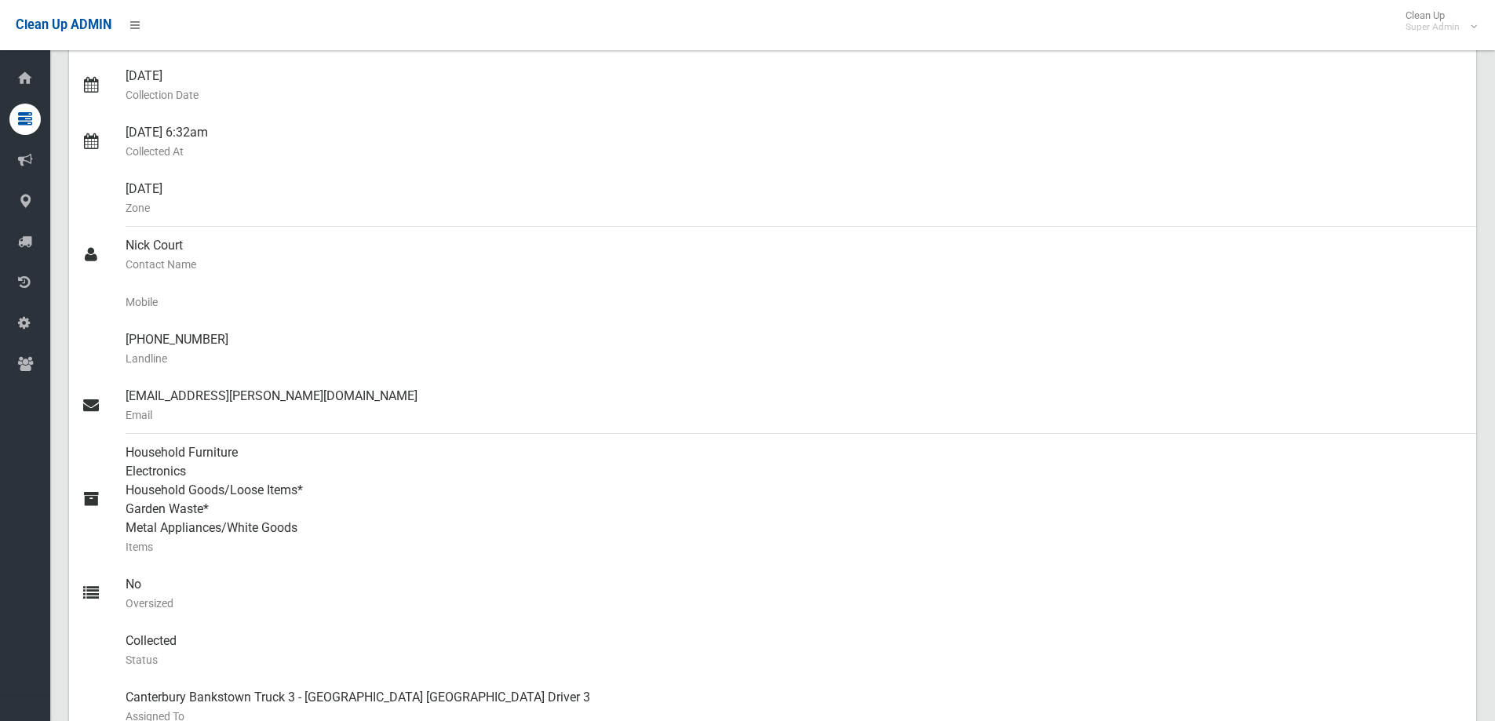
scroll to position [0, 0]
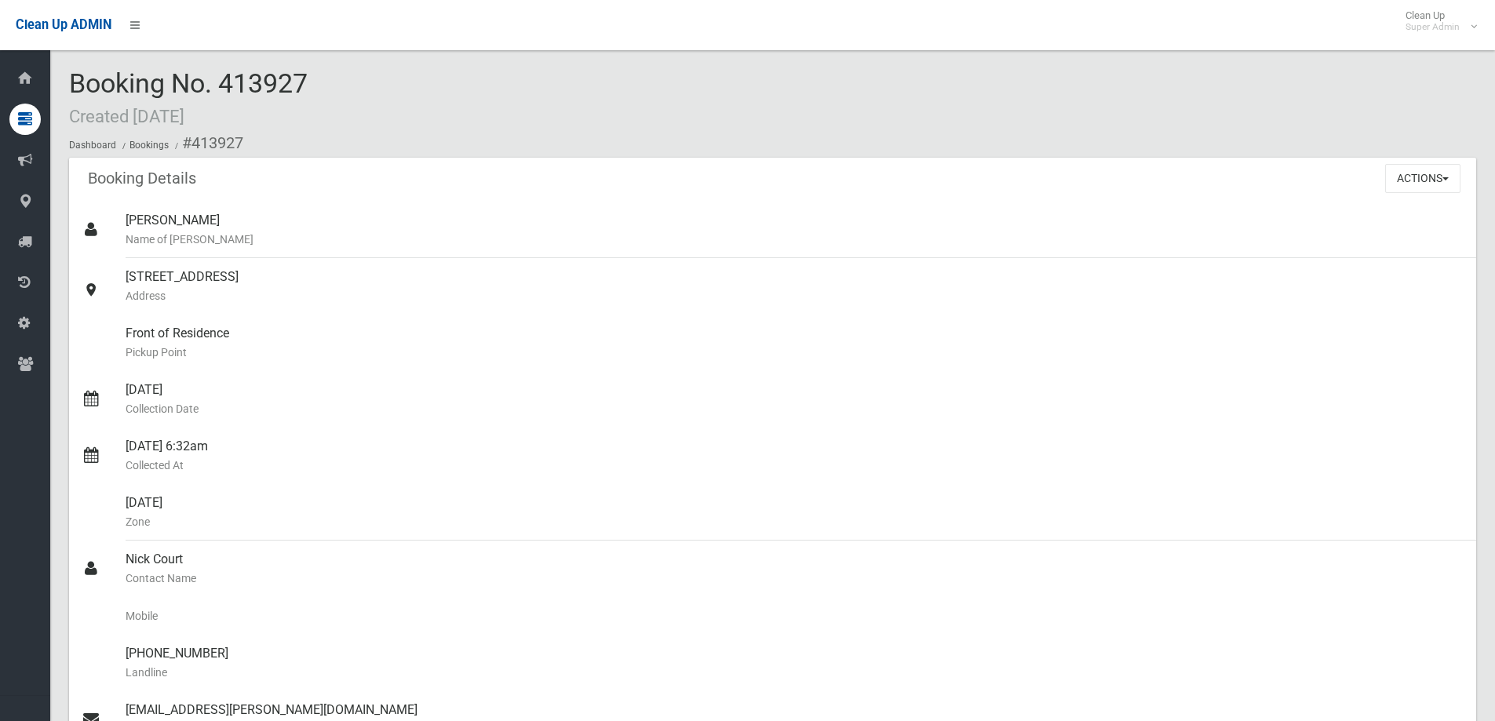
click at [359, 104] on div "Booking No. 413927 Created [DATE] Dashboard Bookings #413927" at bounding box center [772, 113] width 1407 height 89
click at [1421, 174] on button "Actions" at bounding box center [1422, 178] width 75 height 29
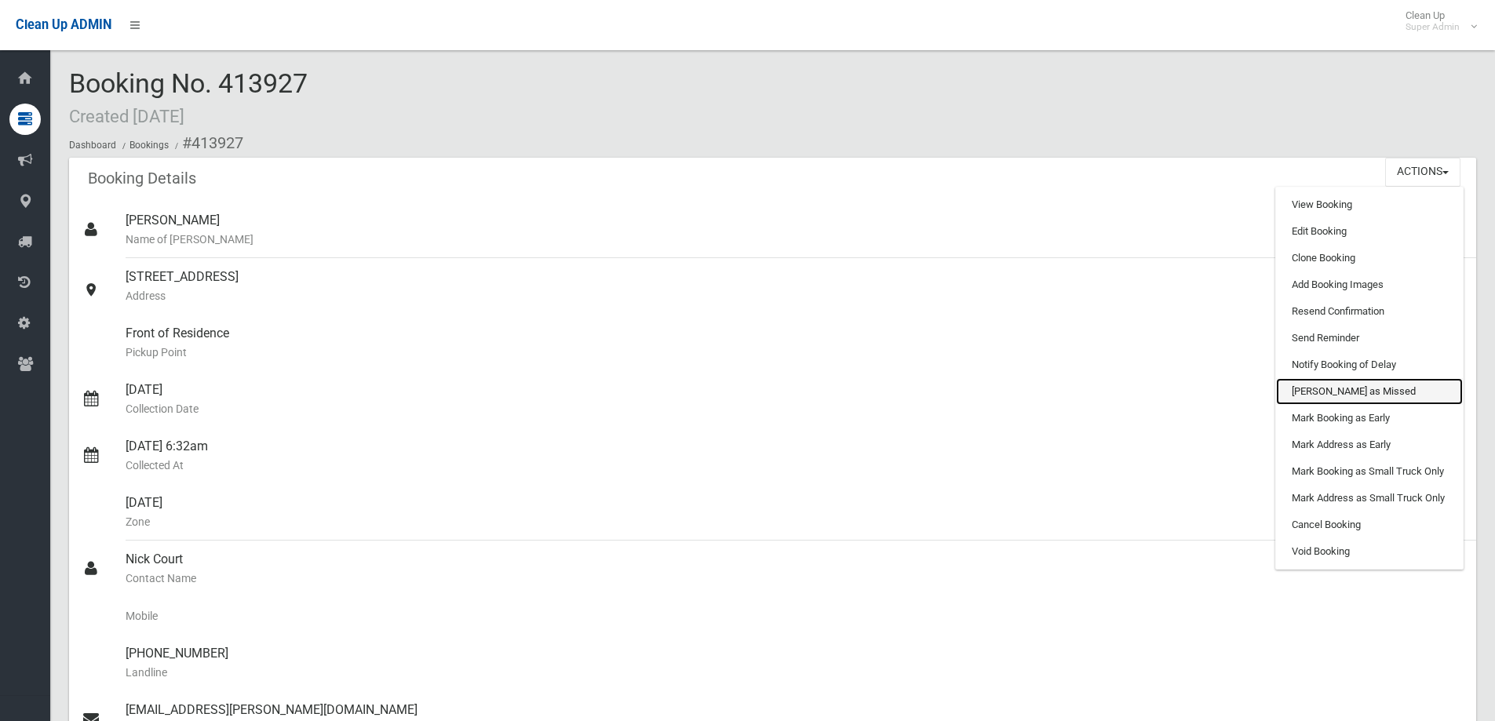
click at [1329, 392] on link "[PERSON_NAME] as Missed" at bounding box center [1369, 391] width 187 height 27
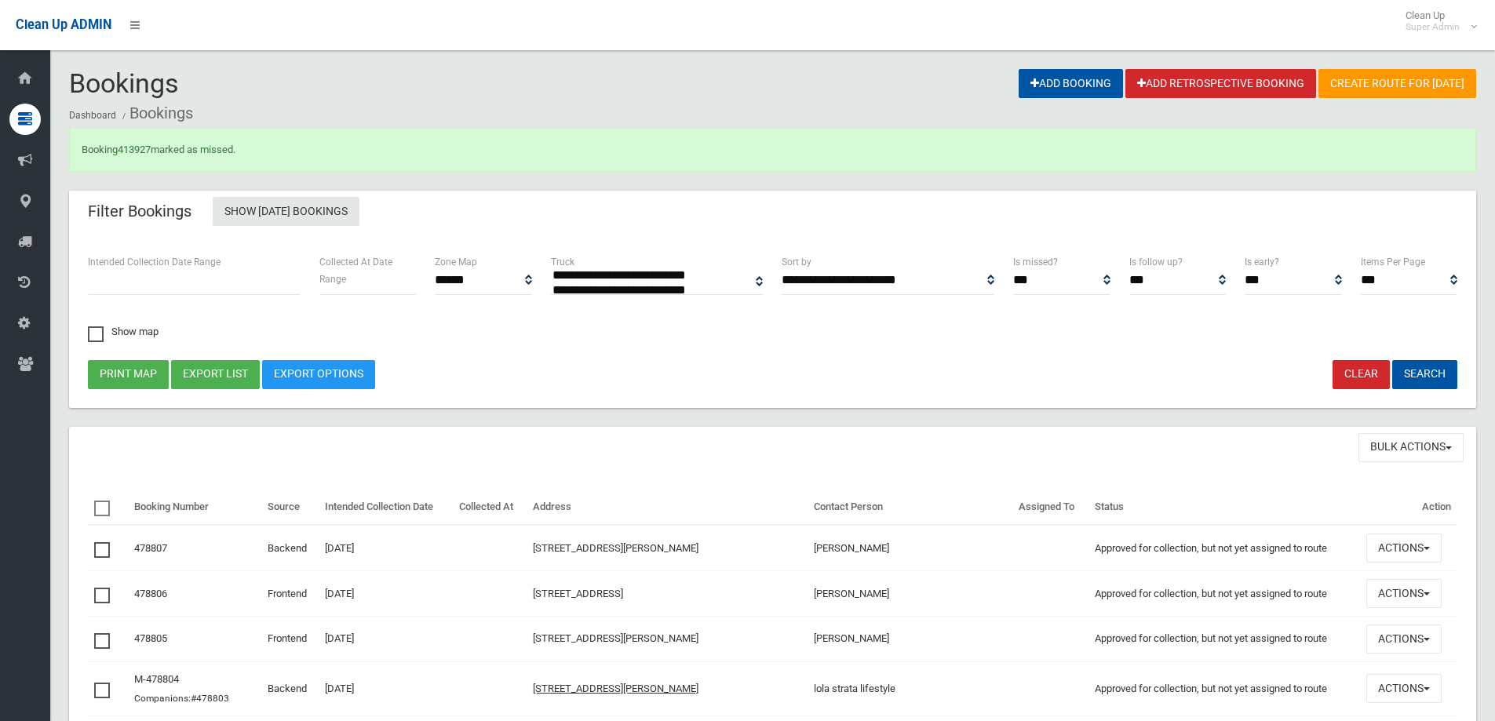
select select
click at [139, 148] on link "413927" at bounding box center [134, 150] width 33 height 12
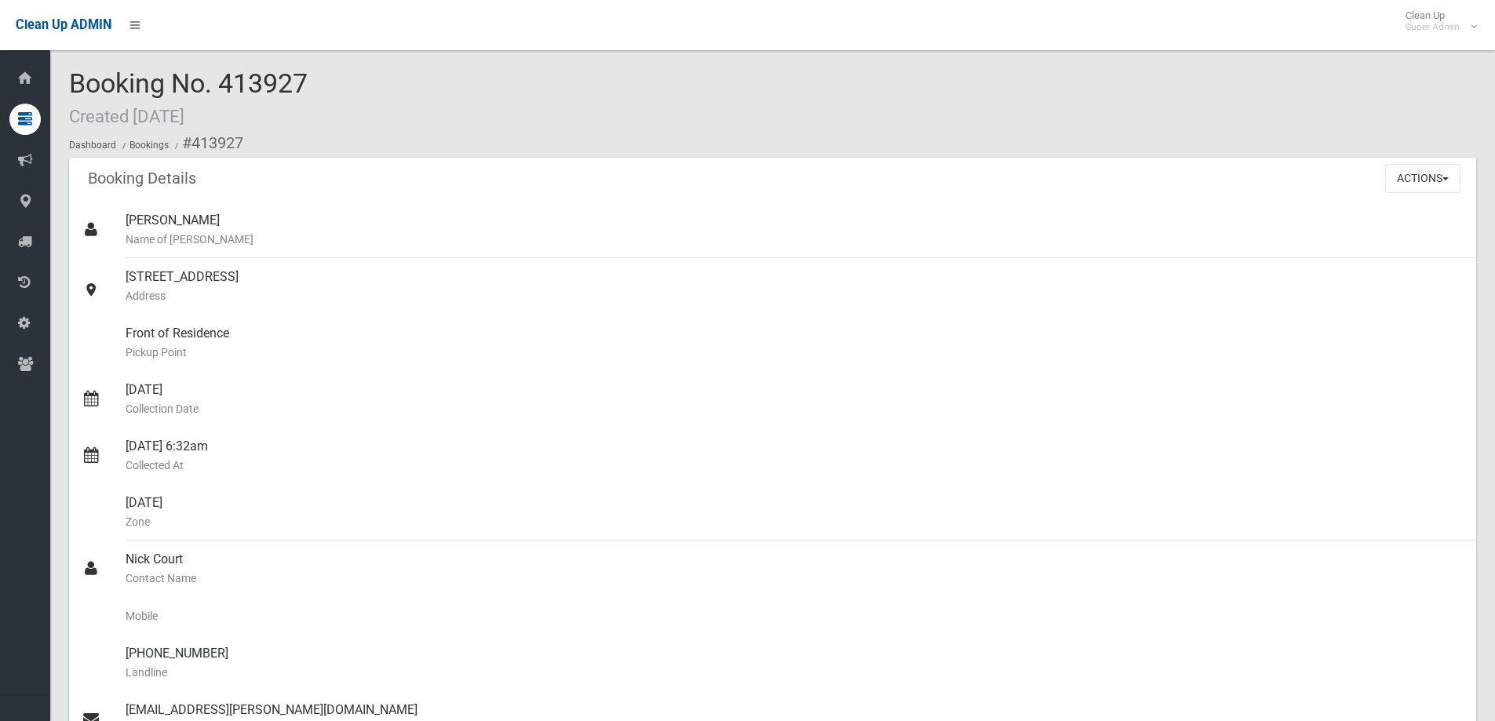
click at [1417, 179] on button "Actions" at bounding box center [1422, 178] width 75 height 29
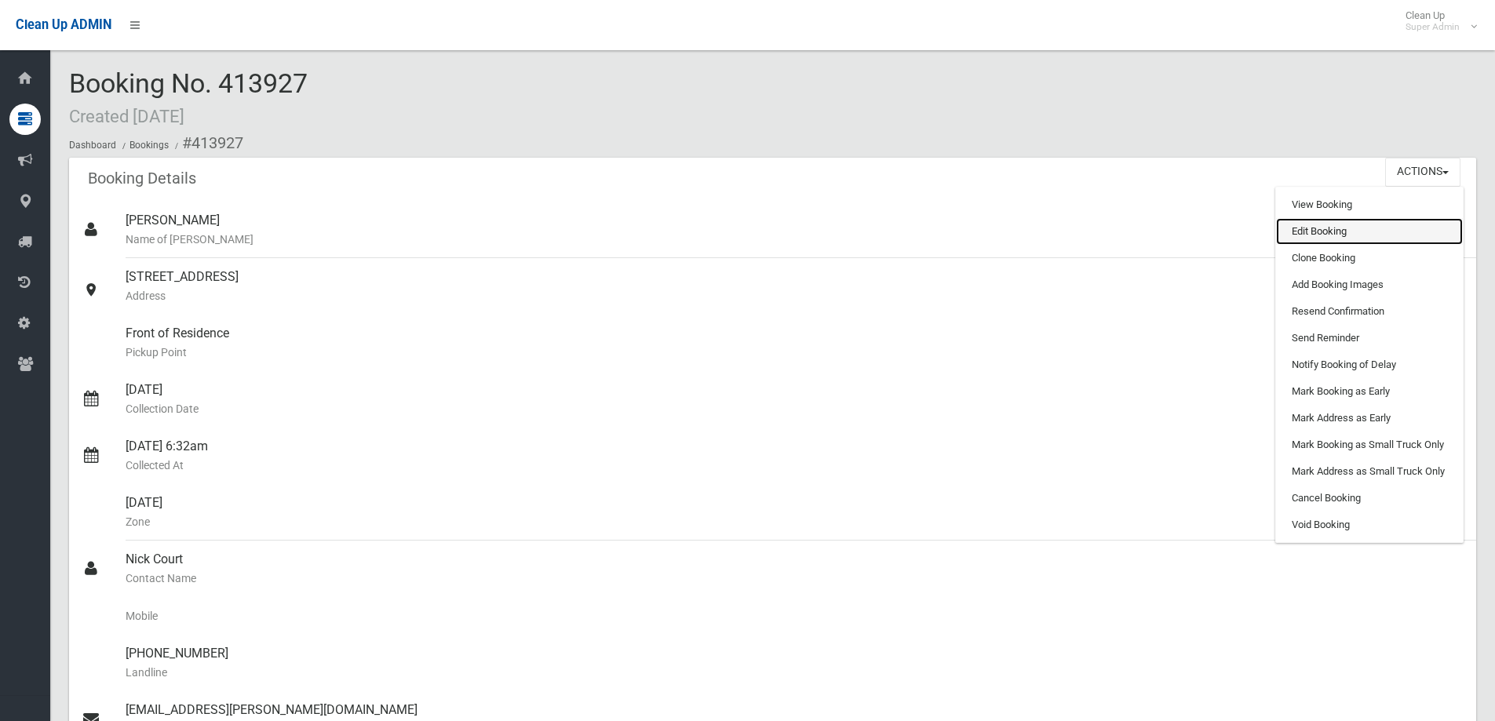
click at [1331, 231] on link "Edit Booking" at bounding box center [1369, 231] width 187 height 27
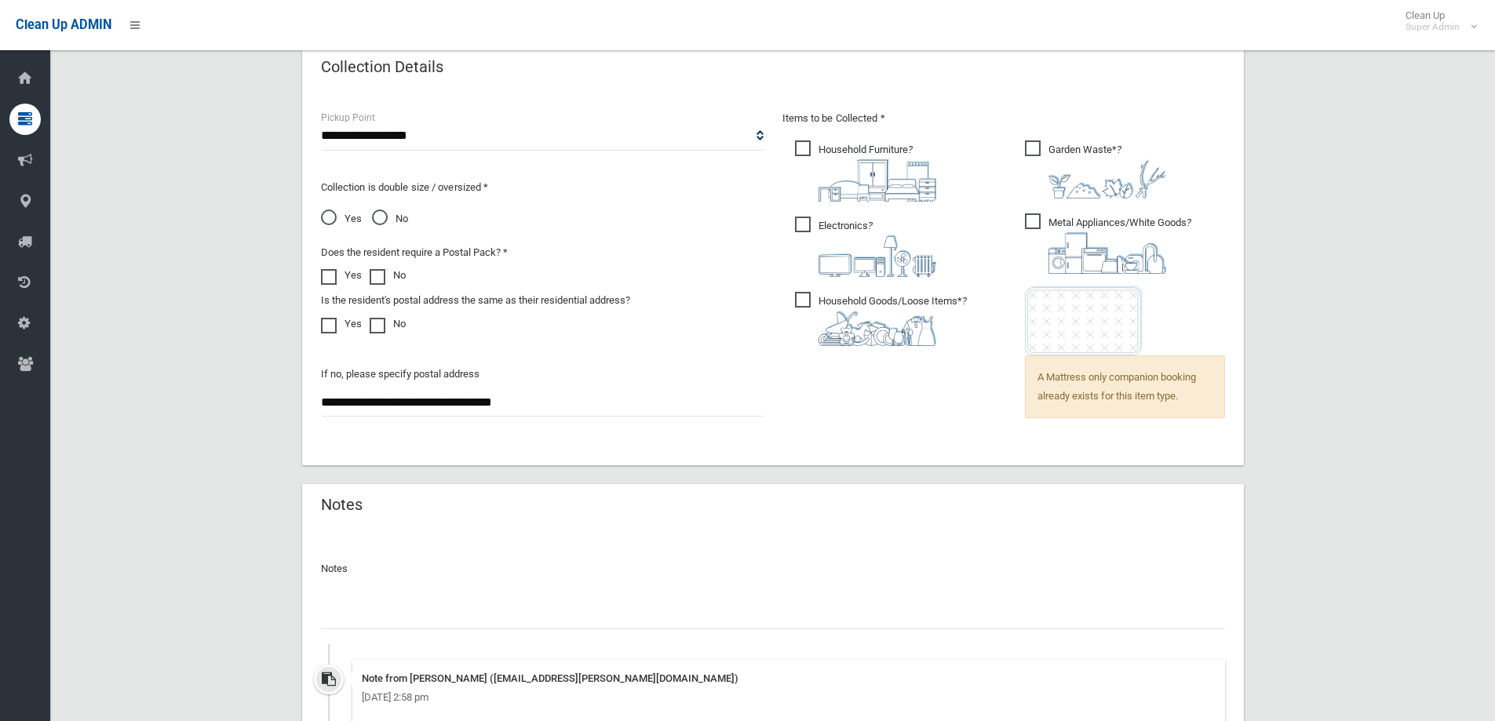
scroll to position [1222, 0]
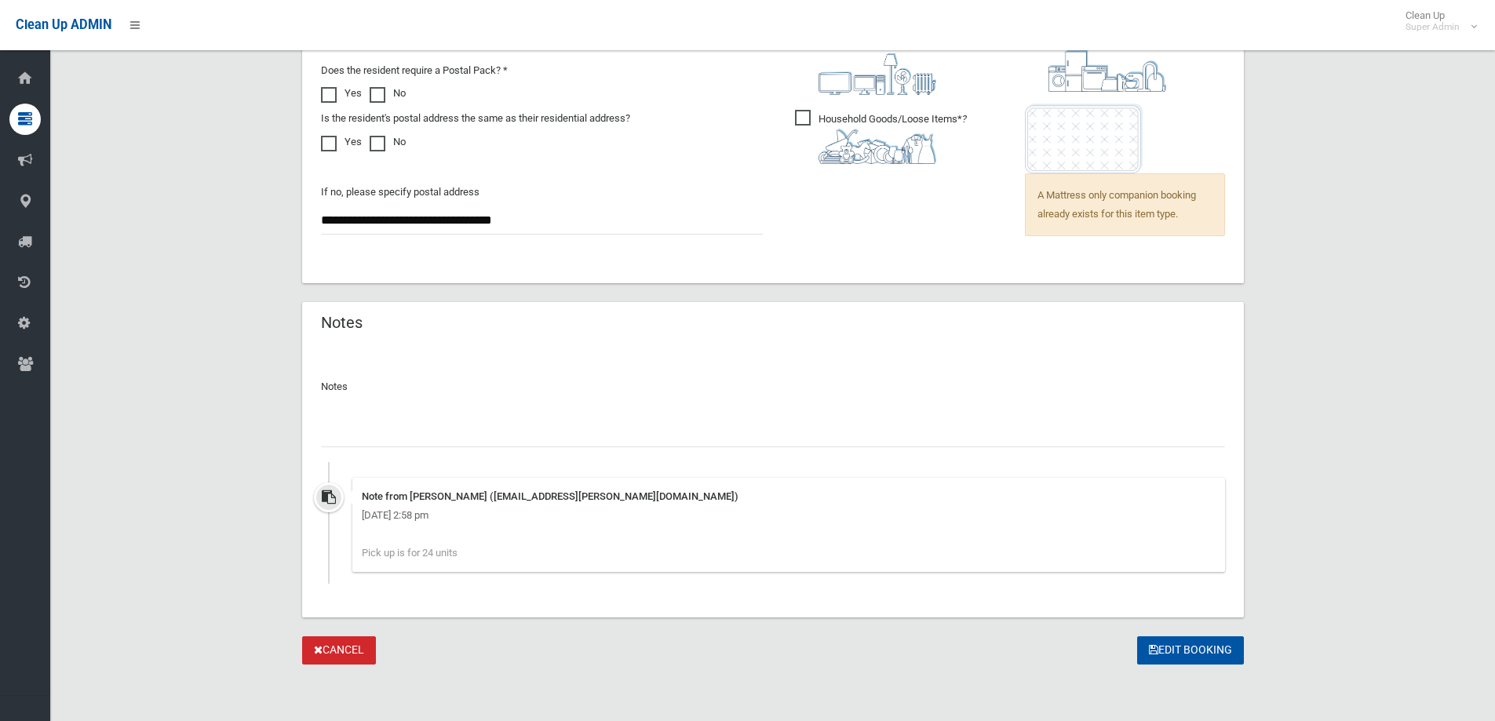
click at [437, 428] on input "text" at bounding box center [773, 432] width 904 height 29
type input "**********"
click at [1197, 649] on button "Edit Booking" at bounding box center [1190, 650] width 107 height 29
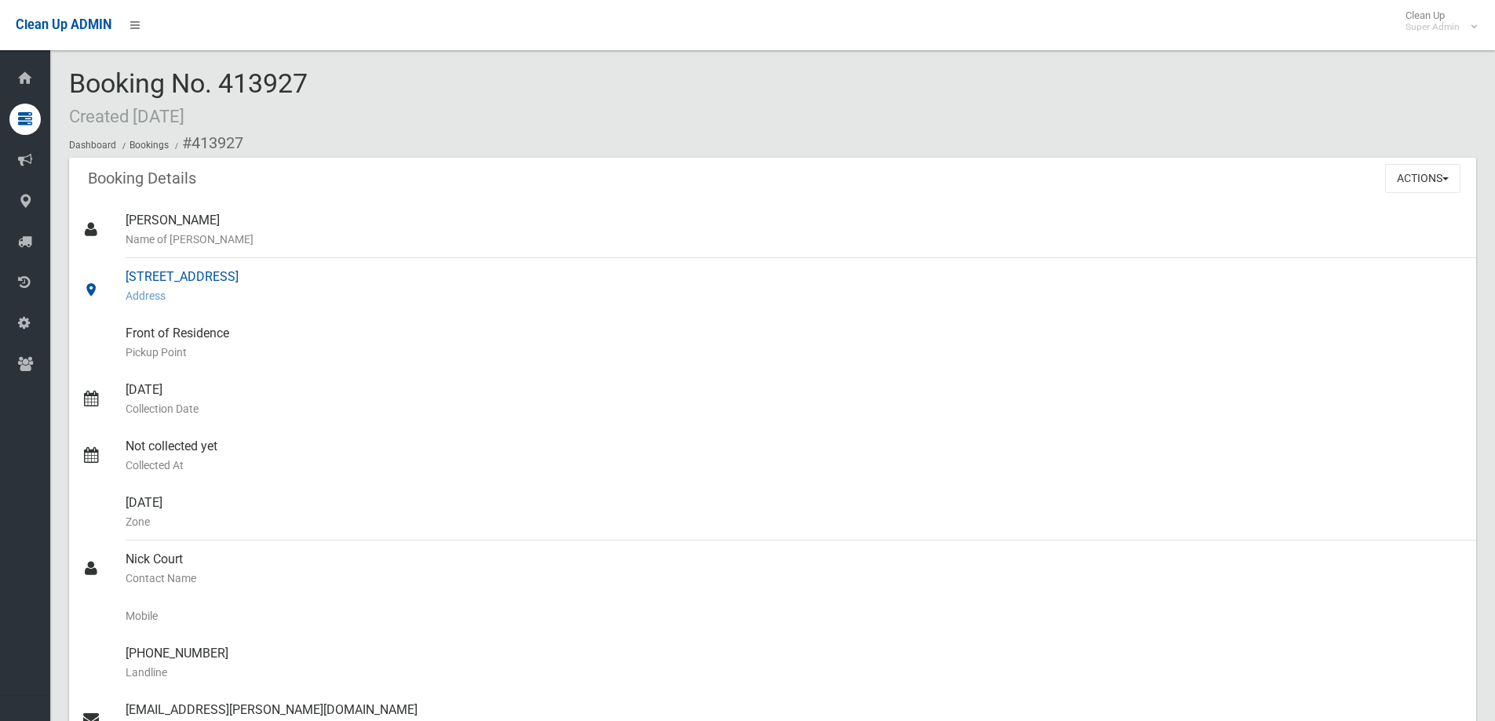
drag, startPoint x: 350, startPoint y: 274, endPoint x: 119, endPoint y: 277, distance: 230.7
click at [119, 277] on link "[STREET_ADDRESS] Address" at bounding box center [772, 286] width 1407 height 57
click at [328, 75] on div "Booking No. 413927 Created [DATE] Dashboard Bookings #413927" at bounding box center [772, 113] width 1407 height 89
drag, startPoint x: 308, startPoint y: 75, endPoint x: 81, endPoint y: 79, distance: 227.6
click at [81, 79] on span "Booking No. 413927 Created [DATE]" at bounding box center [188, 97] width 239 height 61
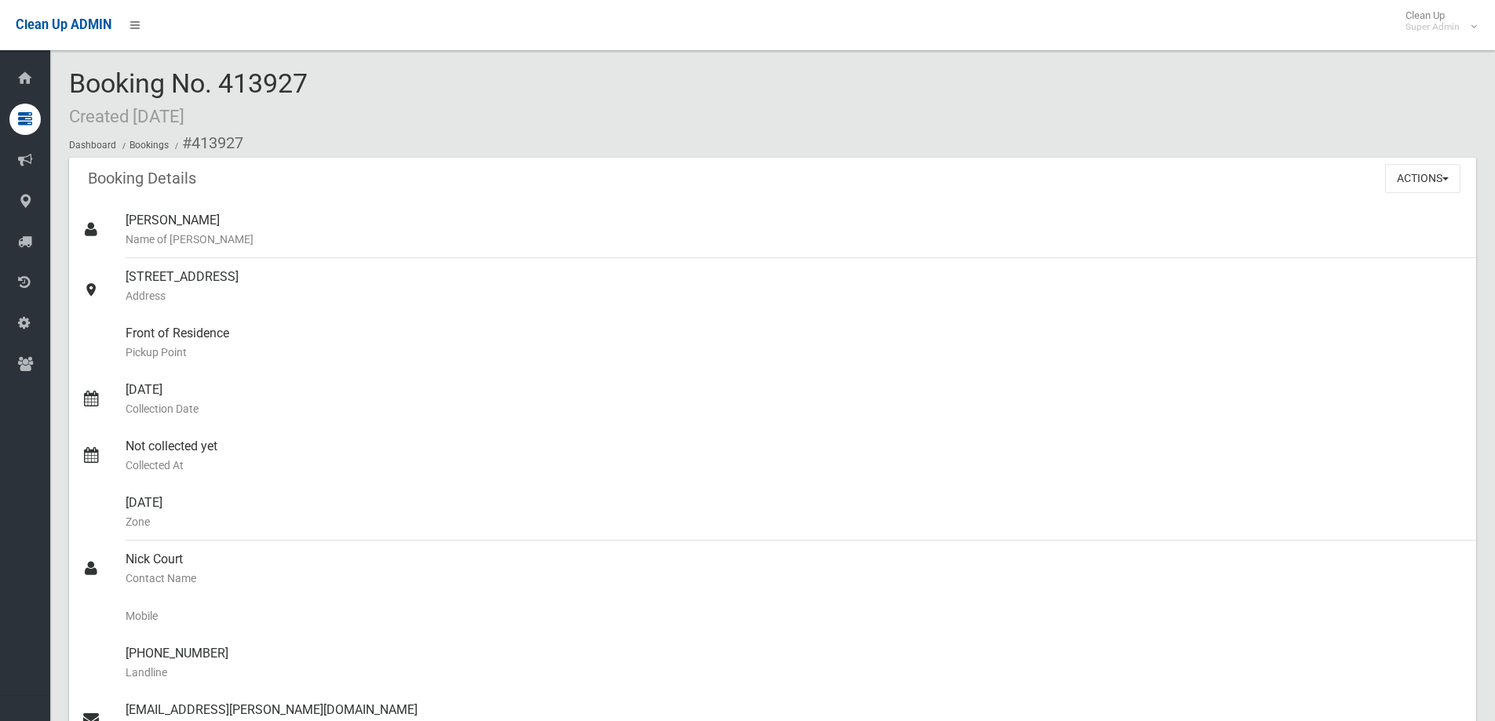
click at [81, 79] on span "Booking No. 413927 Created [DATE]" at bounding box center [188, 97] width 239 height 61
drag, startPoint x: 312, startPoint y: 79, endPoint x: 64, endPoint y: 85, distance: 248.1
copy span "Booking No. 413927"
click at [449, 126] on div "Booking No. 413927 Created [DATE] Dashboard Bookings #413927" at bounding box center [772, 113] width 1407 height 89
